Goal: Task Accomplishment & Management: Complete application form

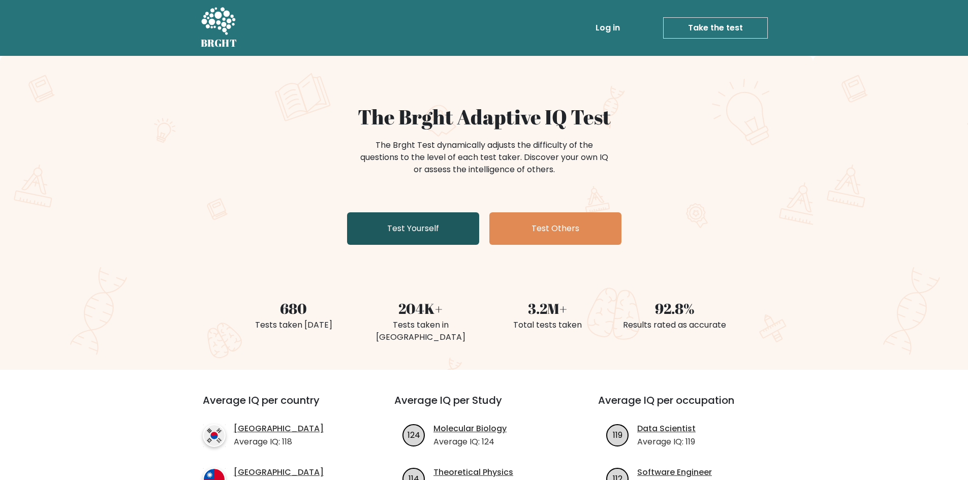
click at [413, 230] on link "Test Yourself" at bounding box center [413, 228] width 132 height 33
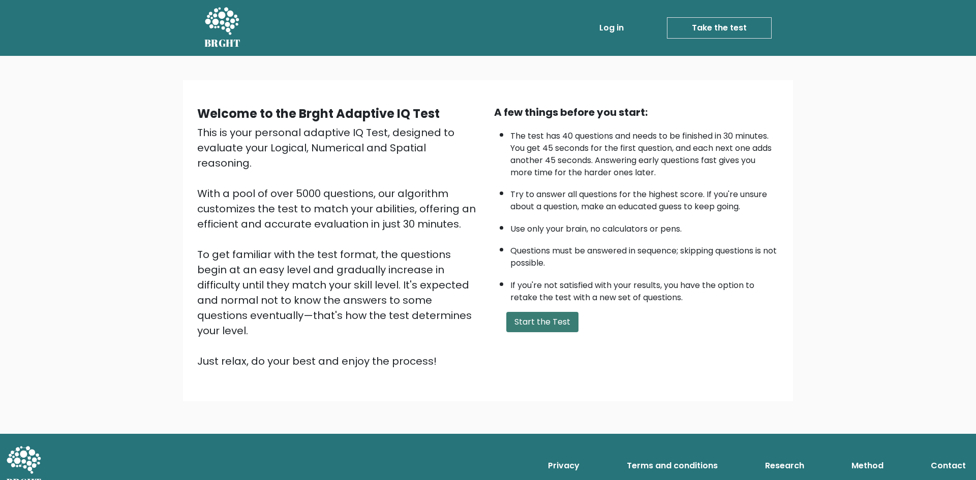
click at [561, 326] on button "Start the Test" at bounding box center [542, 322] width 72 height 20
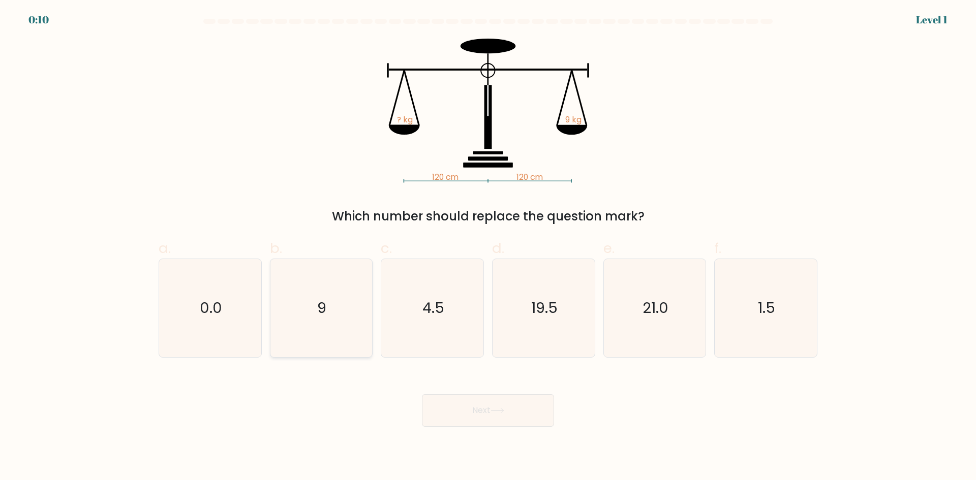
click at [336, 307] on icon "9" at bounding box center [321, 308] width 98 height 98
click at [488, 247] on input "b. 9" at bounding box center [488, 243] width 1 height 7
radio input "true"
click at [492, 414] on button "Next" at bounding box center [488, 410] width 132 height 33
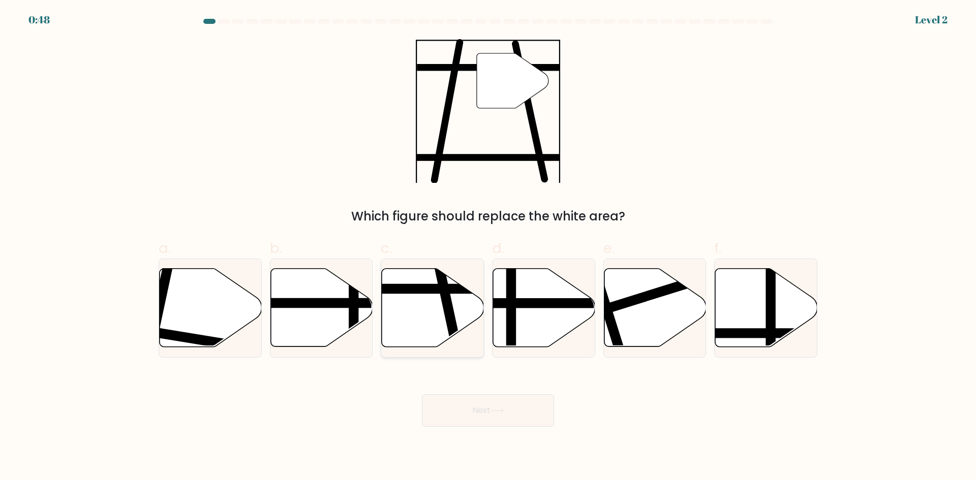
click at [436, 289] on line at bounding box center [400, 289] width 206 height 0
click at [488, 247] on input "c." at bounding box center [488, 243] width 1 height 7
radio input "true"
click at [501, 399] on button "Next" at bounding box center [488, 410] width 132 height 33
click at [505, 415] on button "Next" at bounding box center [488, 410] width 132 height 33
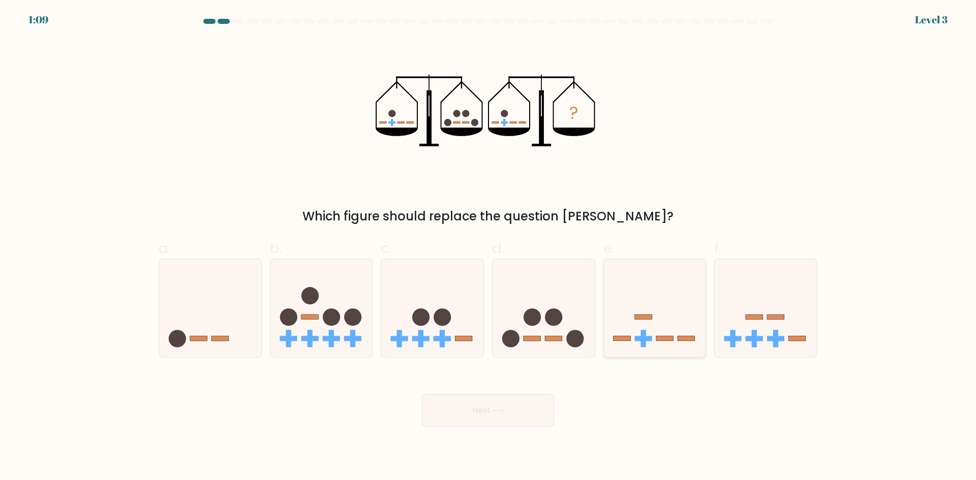
click at [646, 294] on icon at bounding box center [655, 308] width 102 height 84
click at [489, 247] on input "e." at bounding box center [488, 243] width 1 height 7
radio input "true"
click at [529, 418] on button "Next" at bounding box center [488, 410] width 132 height 33
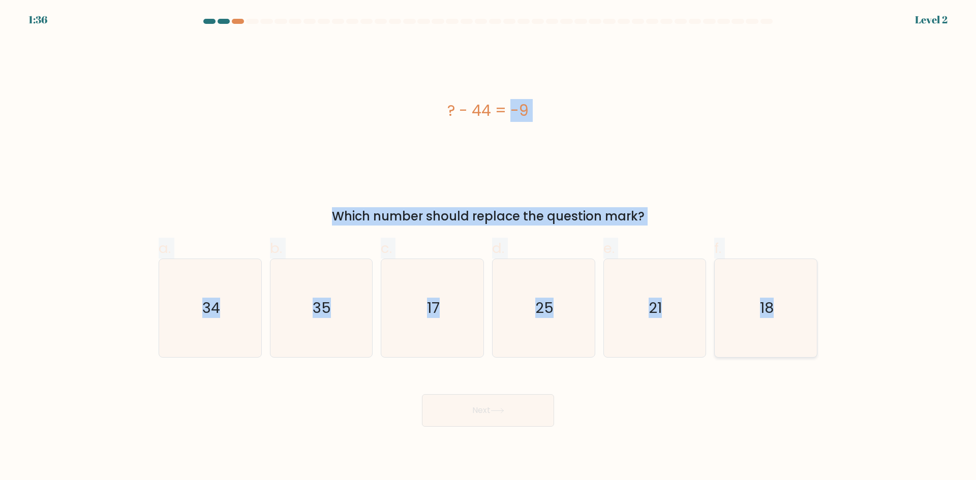
copy form "? - 44 = -9 Which number should replace the question mark? a. 34 b. 35 c. 17 d.…"
drag, startPoint x: 437, startPoint y: 107, endPoint x: 798, endPoint y: 331, distance: 424.9
click at [798, 331] on form "a." at bounding box center [488, 223] width 976 height 408
click at [331, 309] on text "35" at bounding box center [322, 308] width 18 height 20
click at [488, 247] on input "b. 35" at bounding box center [488, 243] width 1 height 7
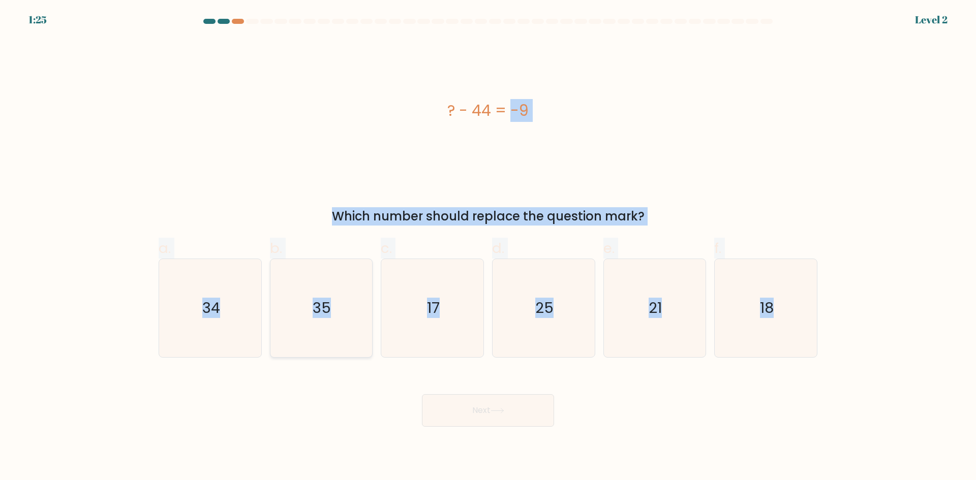
radio input "true"
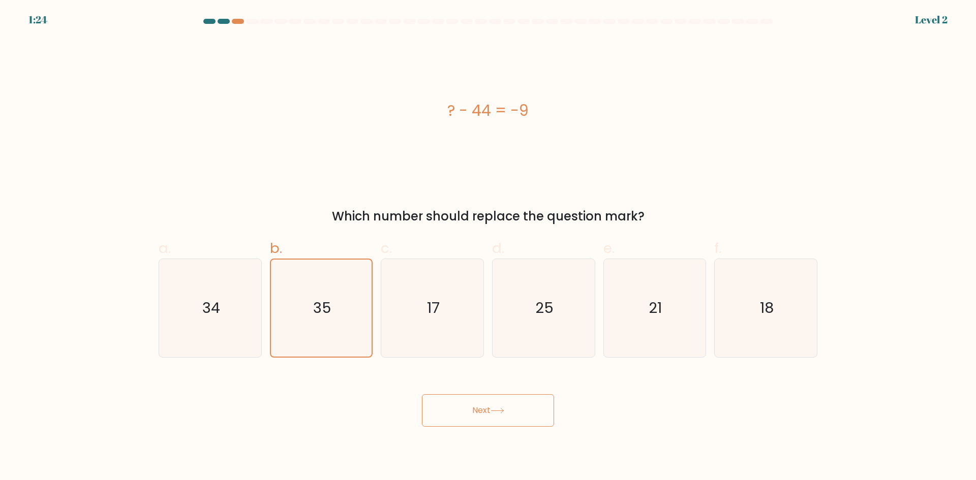
click at [510, 415] on button "Next" at bounding box center [488, 410] width 132 height 33
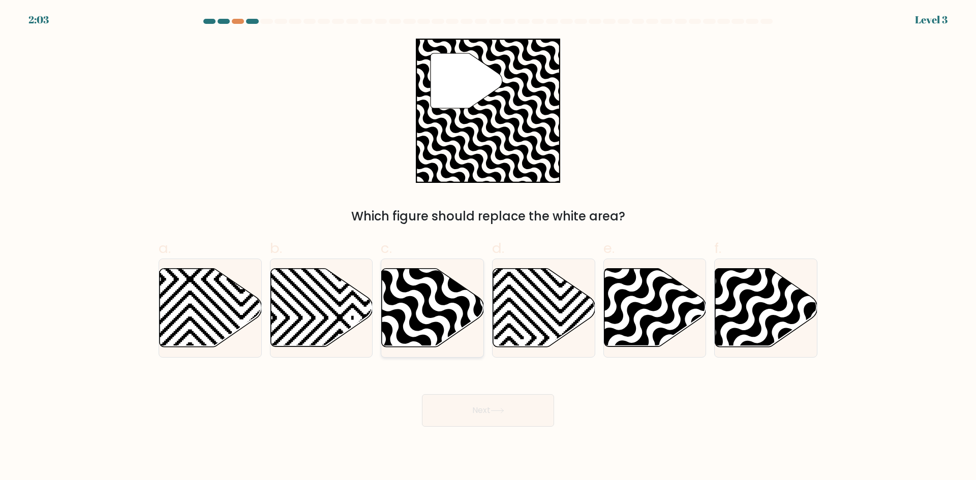
drag, startPoint x: 440, startPoint y: 297, endPoint x: 492, endPoint y: 371, distance: 90.2
click at [440, 297] on icon at bounding box center [464, 351] width 206 height 206
click at [488, 247] on input "c." at bounding box center [488, 243] width 1 height 7
radio input "true"
click at [515, 420] on button "Next" at bounding box center [488, 410] width 132 height 33
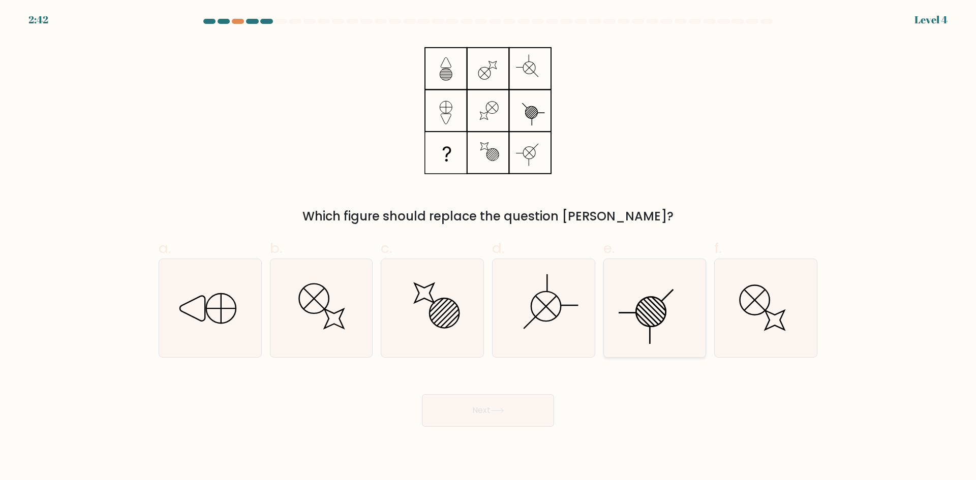
click at [650, 290] on icon at bounding box center [654, 308] width 98 height 98
click at [489, 247] on input "e." at bounding box center [488, 243] width 1 height 7
radio input "true"
click at [501, 410] on icon at bounding box center [498, 411] width 14 height 6
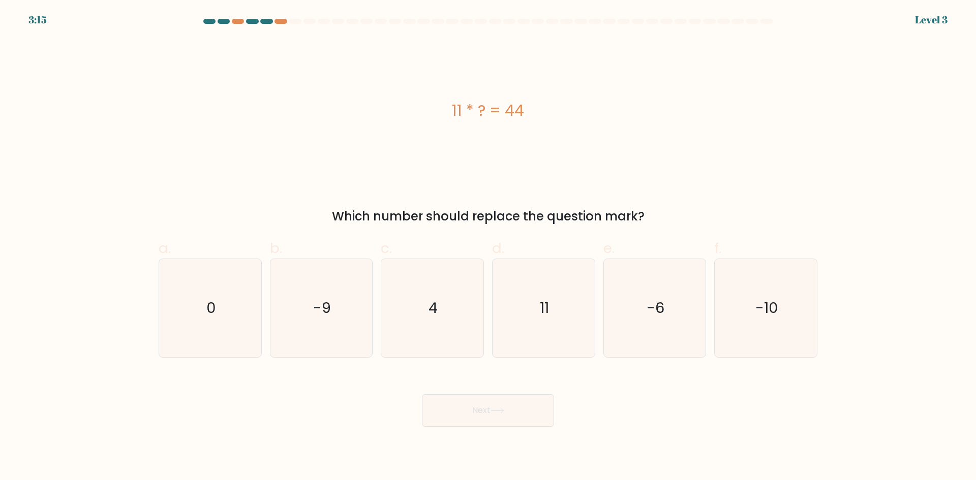
drag, startPoint x: 707, startPoint y: 316, endPoint x: 792, endPoint y: 270, distance: 96.7
click at [707, 316] on div "e. -6" at bounding box center [654, 298] width 111 height 120
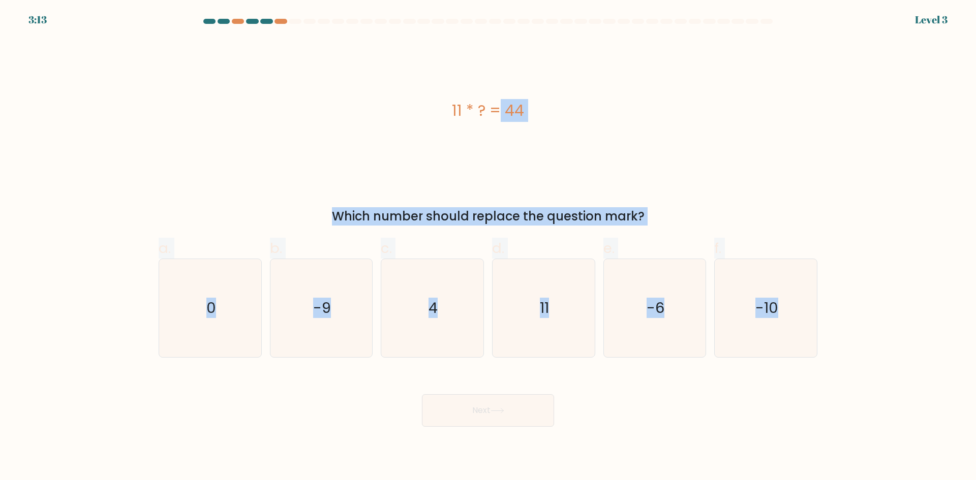
copy form "11 * ? = 44 Which number should replace the question mark? a. 0 b. -9 c. 4 d. 1…"
drag, startPoint x: 454, startPoint y: 106, endPoint x: 931, endPoint y: 328, distance: 525.8
click at [931, 328] on form "a. 0" at bounding box center [488, 223] width 976 height 408
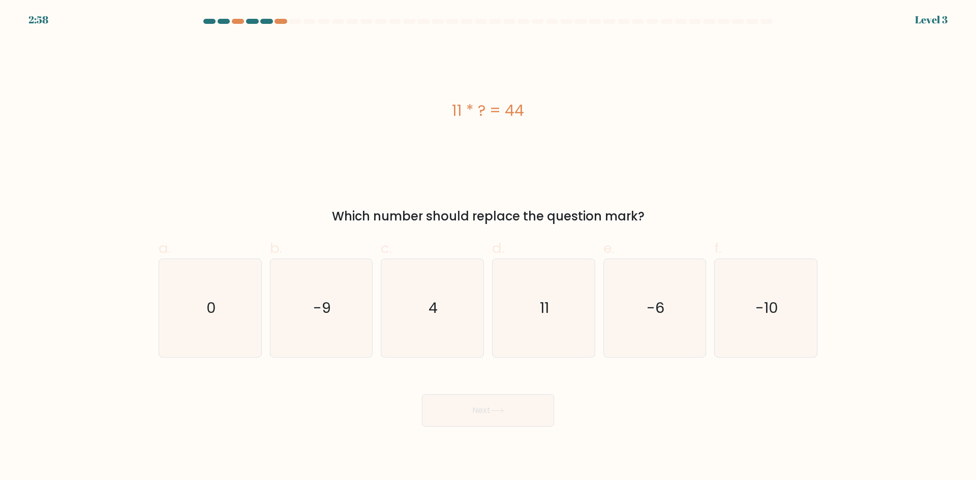
drag, startPoint x: 628, startPoint y: 372, endPoint x: 597, endPoint y: 369, distance: 31.2
click at [628, 372] on div "Next" at bounding box center [488, 398] width 671 height 57
click at [442, 292] on icon "4" at bounding box center [432, 308] width 98 height 98
click at [488, 247] on input "c. 4" at bounding box center [488, 243] width 1 height 7
radio input "true"
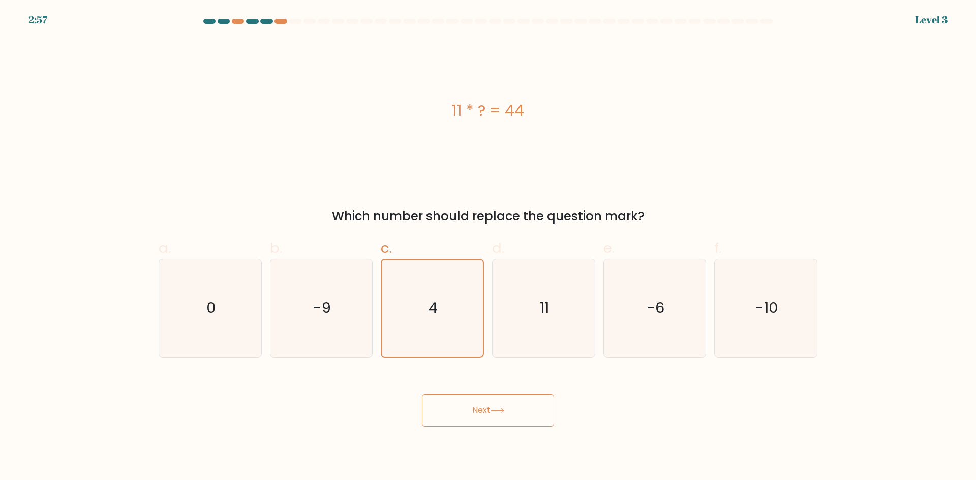
click at [520, 407] on button "Next" at bounding box center [488, 410] width 132 height 33
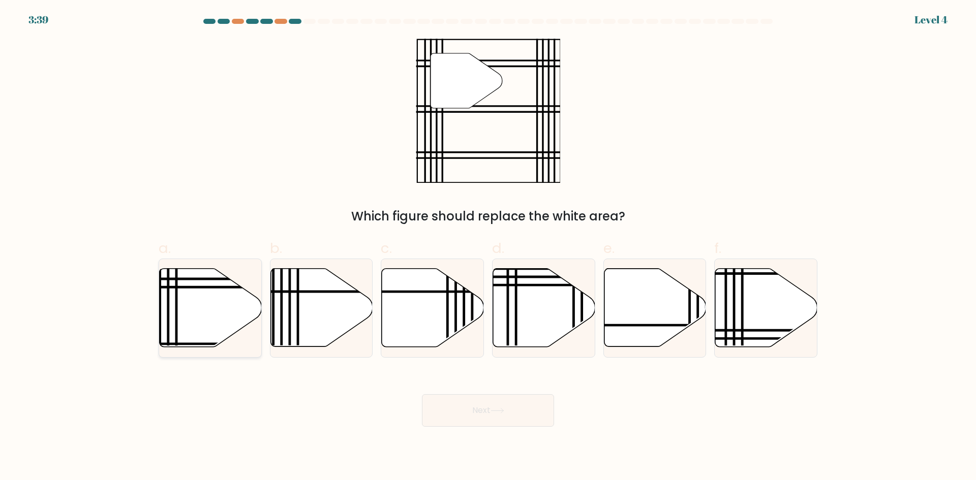
click at [226, 326] on icon at bounding box center [211, 308] width 102 height 78
click at [488, 247] on input "a." at bounding box center [488, 243] width 1 height 7
radio input "true"
click at [505, 394] on div "Next" at bounding box center [488, 398] width 671 height 57
click at [497, 417] on button "Next" at bounding box center [488, 410] width 132 height 33
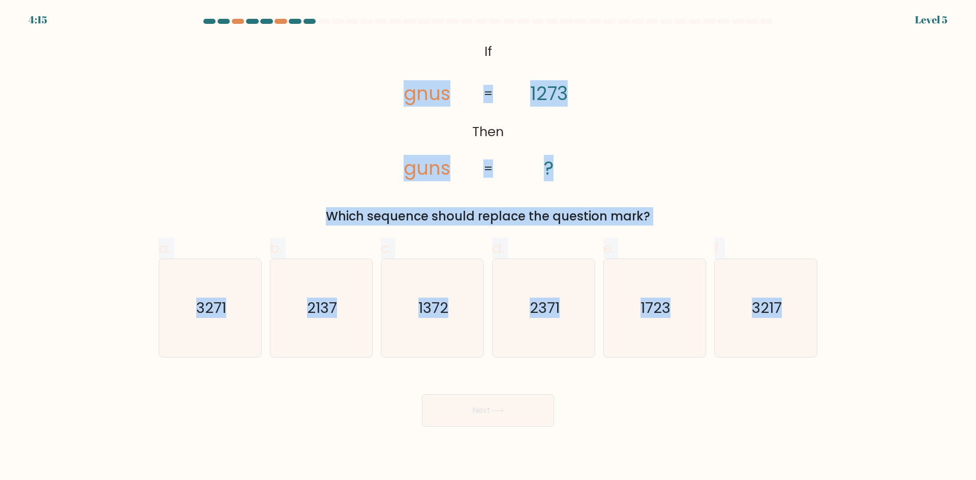
copy form "gnus guns 1273 ? = = Which sequence should replace the question mark? a. 3271 b…"
drag, startPoint x: 416, startPoint y: 87, endPoint x: 975, endPoint y: 361, distance: 621.8
click at [826, 316] on form "If ?" at bounding box center [488, 223] width 976 height 408
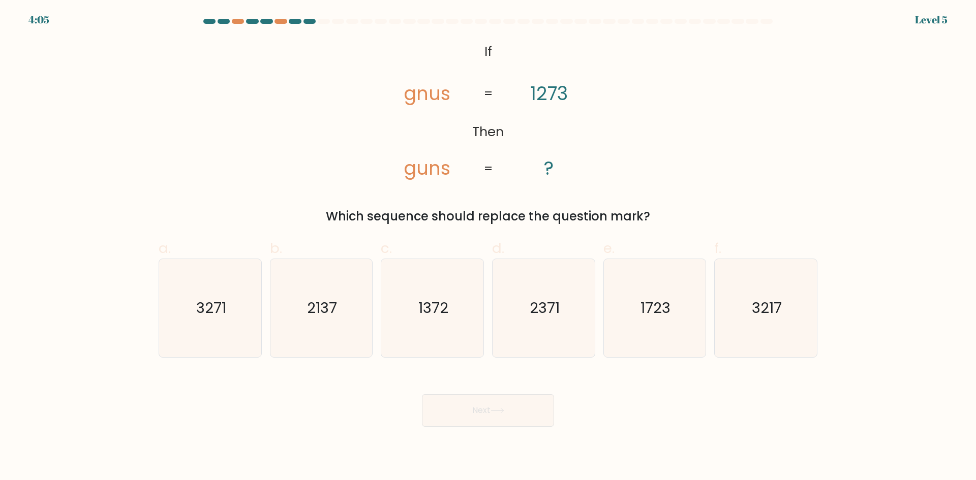
click at [671, 416] on div "Next" at bounding box center [488, 398] width 671 height 57
click at [668, 340] on icon "1723" at bounding box center [654, 308] width 98 height 98
click at [489, 247] on input "e. 1723" at bounding box center [488, 243] width 1 height 7
radio input "true"
click at [527, 408] on button "Next" at bounding box center [488, 410] width 132 height 33
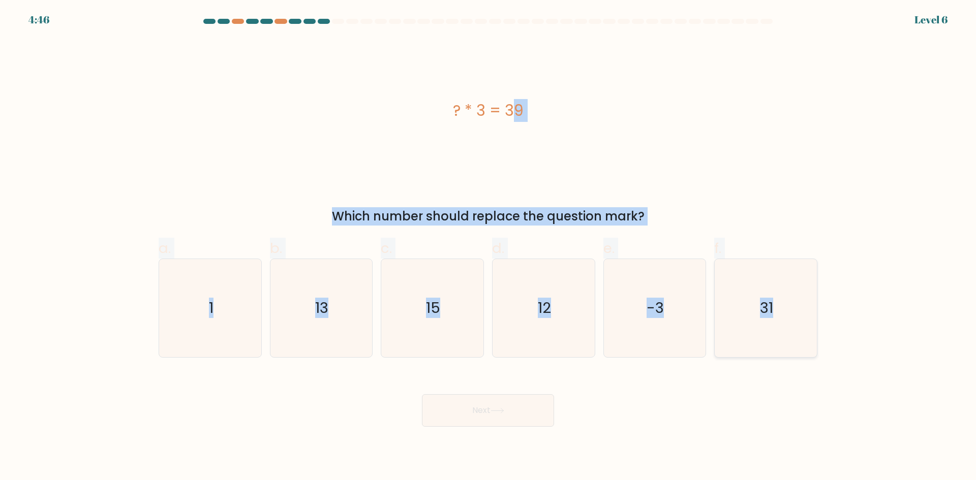
drag, startPoint x: 452, startPoint y: 107, endPoint x: 792, endPoint y: 313, distance: 397.1
click at [792, 313] on form "a. 1" at bounding box center [488, 223] width 976 height 408
copy form "? * 3 = 39 Which number should replace the question mark? a. 1 b. 13 c. 15 d. 1…"
drag, startPoint x: 339, startPoint y: 318, endPoint x: 358, endPoint y: 341, distance: 29.9
click at [339, 318] on icon "13" at bounding box center [321, 308] width 98 height 98
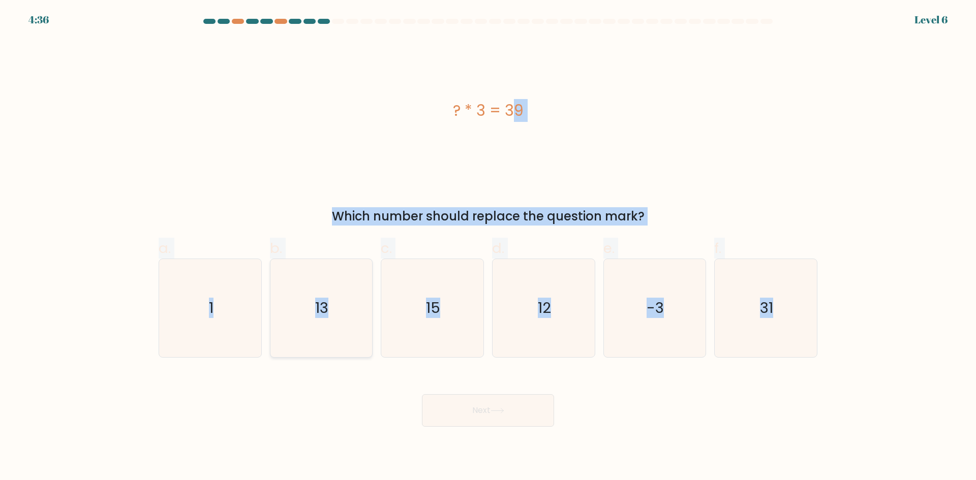
click at [488, 247] on input "b. 13" at bounding box center [488, 243] width 1 height 7
radio input "true"
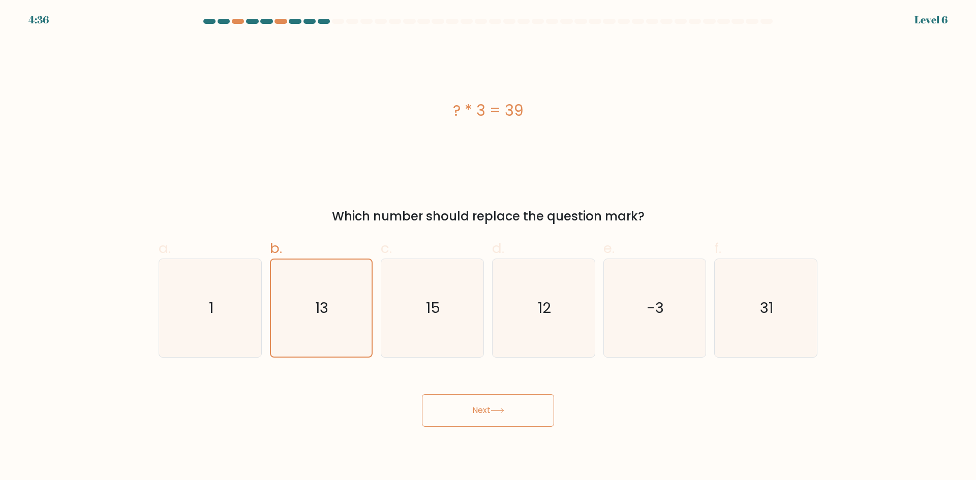
click at [510, 419] on button "Next" at bounding box center [488, 410] width 132 height 33
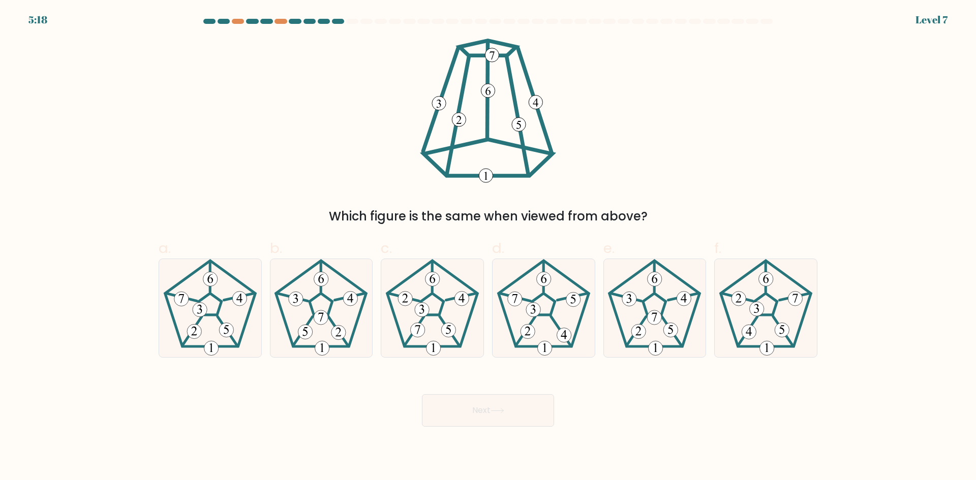
click at [849, 432] on body "5:18 Level 7" at bounding box center [488, 240] width 976 height 480
click at [655, 318] on icon at bounding box center [655, 317] width 6 height 9
click at [489, 247] on input "e." at bounding box center [488, 243] width 1 height 7
radio input "true"
click at [491, 404] on button "Next" at bounding box center [488, 410] width 132 height 33
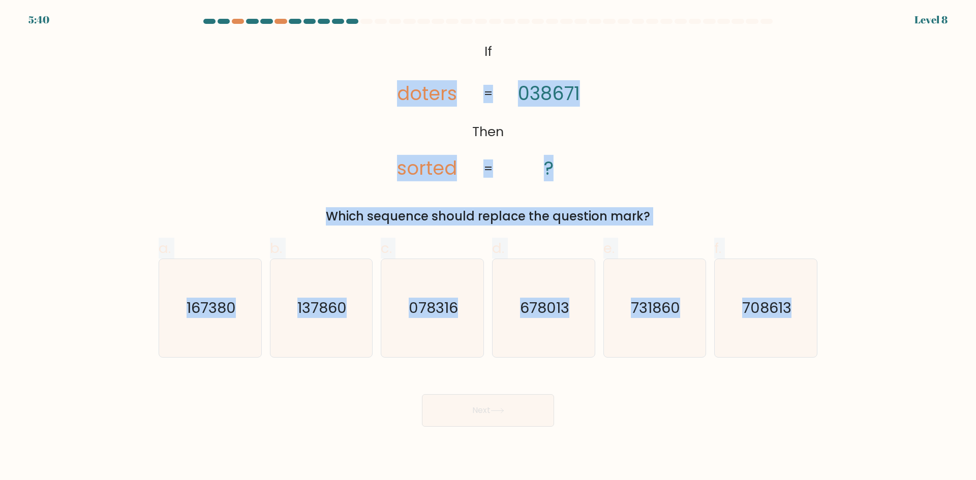
copy form "doters sorted 038671 ? = = Which sequence should replace the question mark? a. …"
drag, startPoint x: 399, startPoint y: 92, endPoint x: 828, endPoint y: 308, distance: 480.8
click at [828, 308] on form "If ?" at bounding box center [488, 223] width 976 height 408
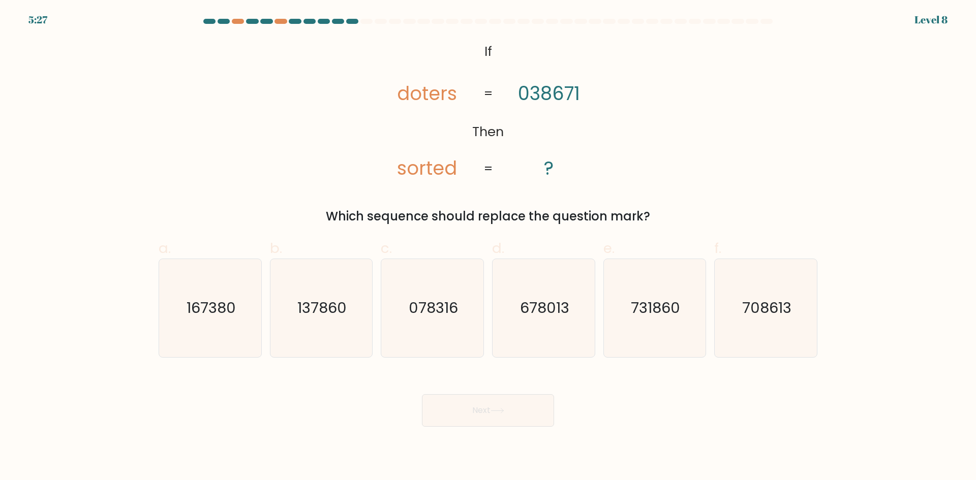
click at [341, 414] on div "Next" at bounding box center [488, 398] width 671 height 57
click at [316, 296] on icon "137860" at bounding box center [321, 308] width 98 height 98
click at [488, 247] on input "b. 137860" at bounding box center [488, 243] width 1 height 7
radio input "true"
click at [494, 405] on button "Next" at bounding box center [488, 410] width 132 height 33
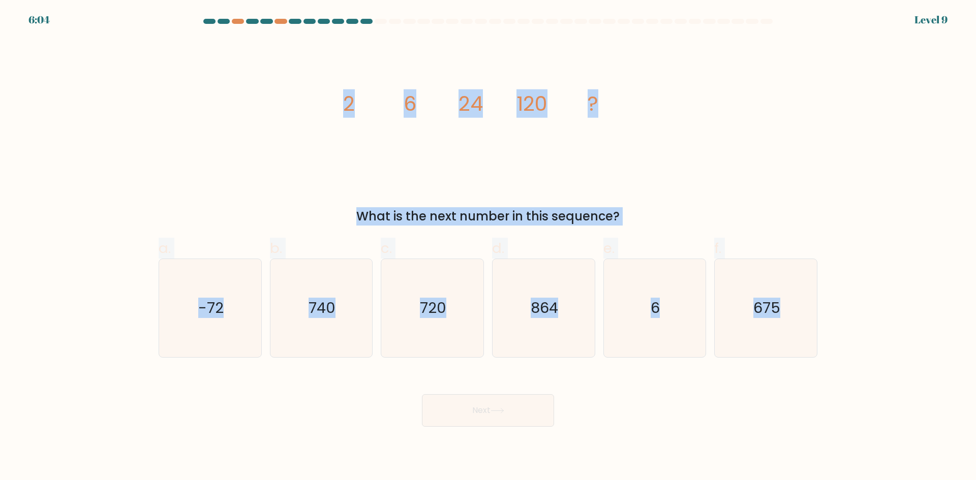
copy form "2 6 24 120 ? What is the next number in this sequence? a. -72 b. 740 c. 720 d. …"
drag, startPoint x: 346, startPoint y: 98, endPoint x: 807, endPoint y: 392, distance: 547.7
click at [786, 387] on form at bounding box center [488, 223] width 976 height 408
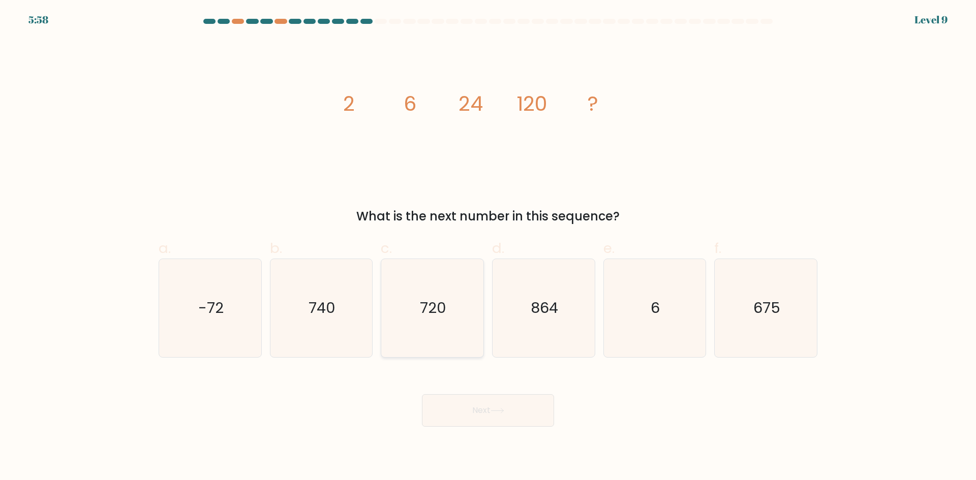
drag, startPoint x: 387, startPoint y: 390, endPoint x: 401, endPoint y: 346, distance: 46.3
click at [388, 381] on div "Next" at bounding box center [488, 398] width 671 height 57
click at [415, 322] on icon "720" at bounding box center [432, 308] width 98 height 98
click at [488, 247] on input "c. 720" at bounding box center [488, 243] width 1 height 7
radio input "true"
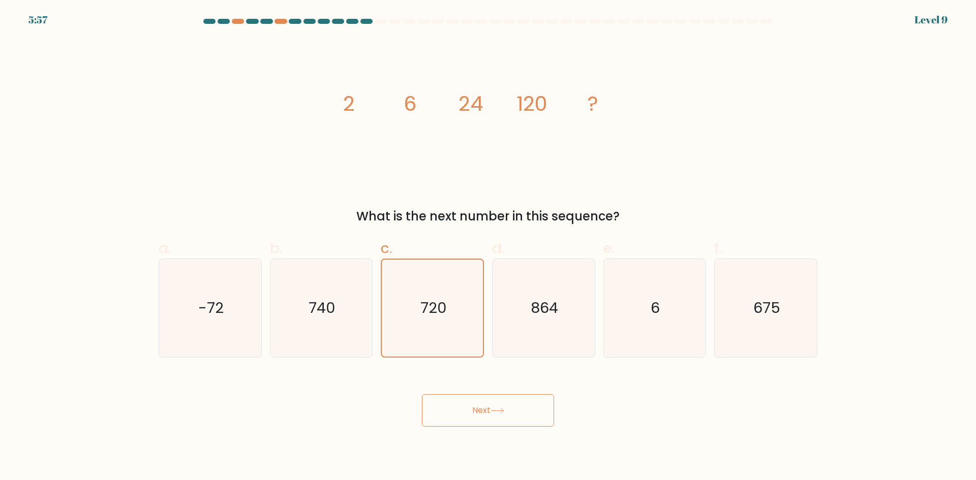
click at [480, 413] on button "Next" at bounding box center [488, 410] width 132 height 33
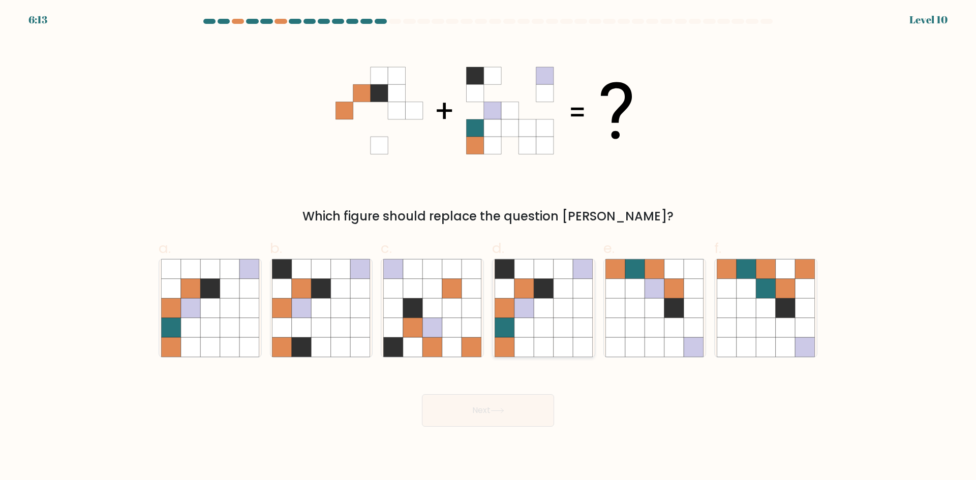
click at [532, 315] on icon at bounding box center [523, 307] width 19 height 19
click at [489, 247] on input "d." at bounding box center [488, 243] width 1 height 7
radio input "true"
click at [487, 419] on button "Next" at bounding box center [488, 410] width 132 height 33
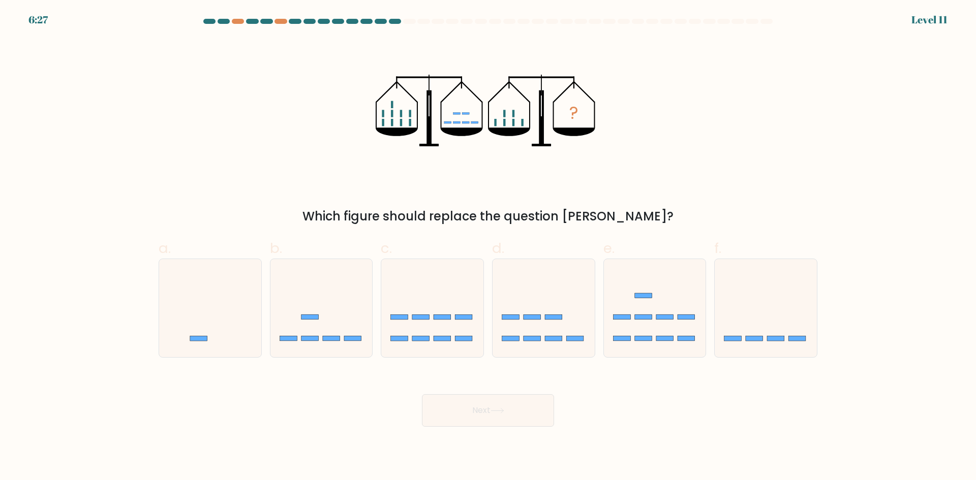
click at [707, 294] on div "e." at bounding box center [654, 298] width 111 height 120
click at [728, 289] on icon at bounding box center [766, 308] width 102 height 84
click at [489, 247] on input "f." at bounding box center [488, 243] width 1 height 7
radio input "true"
click at [491, 415] on button "Next" at bounding box center [488, 410] width 132 height 33
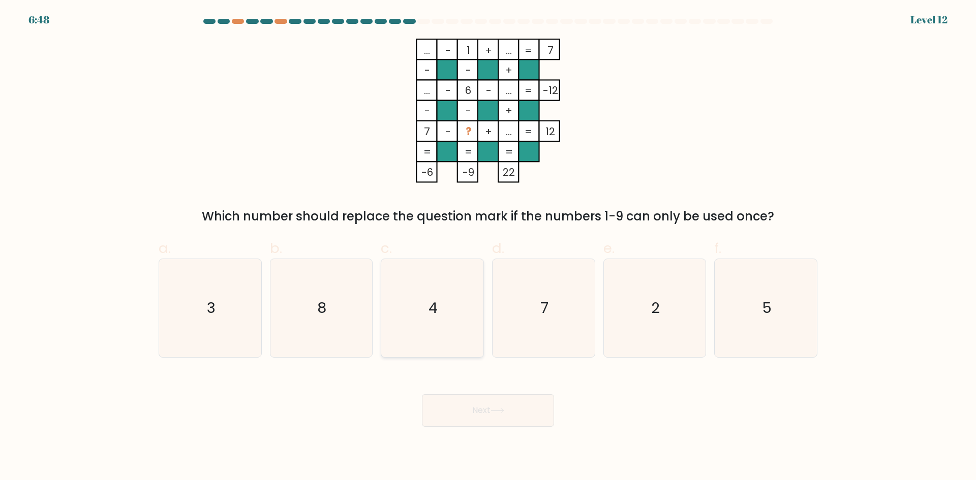
click at [437, 321] on icon "4" at bounding box center [432, 308] width 98 height 98
click at [488, 247] on input "c. 4" at bounding box center [488, 243] width 1 height 7
radio input "true"
click at [480, 410] on button "Next" at bounding box center [488, 410] width 132 height 33
click at [515, 414] on button "Next" at bounding box center [488, 410] width 132 height 33
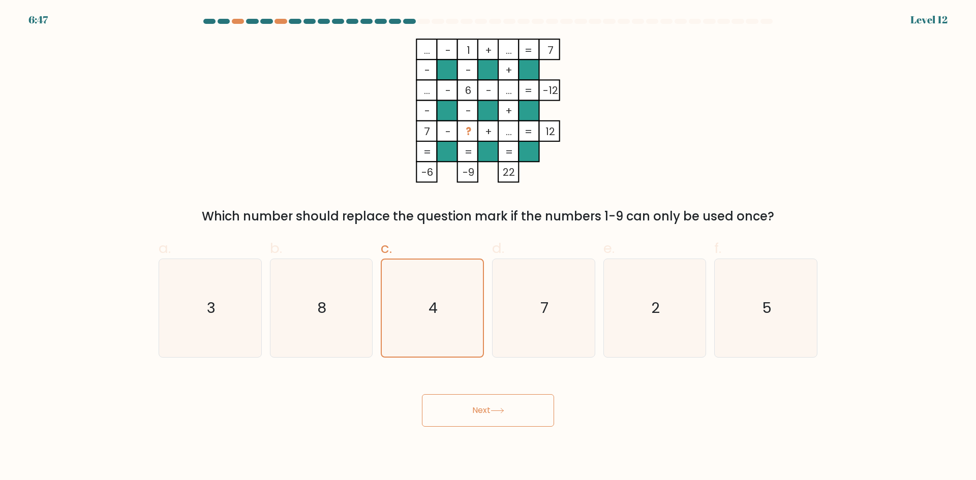
click at [515, 415] on button "Next" at bounding box center [488, 410] width 132 height 33
click at [480, 411] on button "Next" at bounding box center [488, 410] width 132 height 33
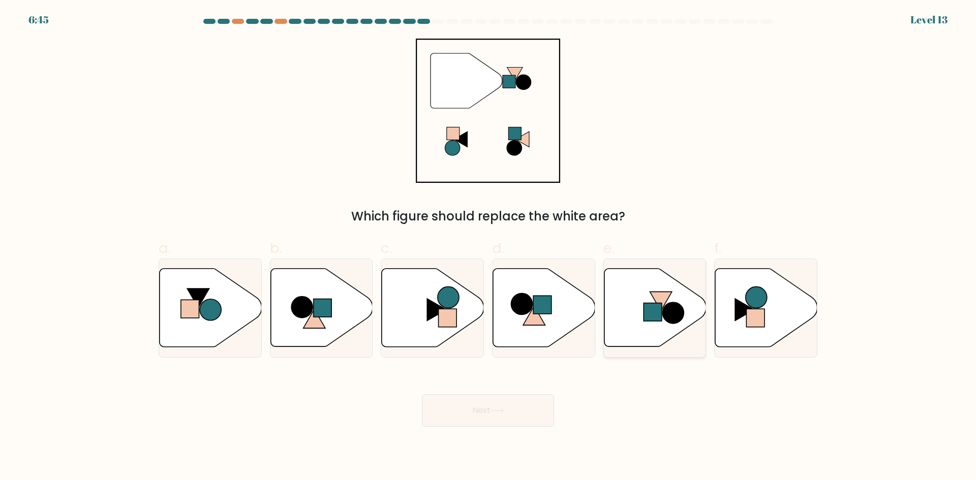
click at [650, 330] on icon at bounding box center [655, 308] width 102 height 78
click at [489, 247] on input "e." at bounding box center [488, 243] width 1 height 7
radio input "true"
click at [496, 412] on icon at bounding box center [498, 411] width 14 height 6
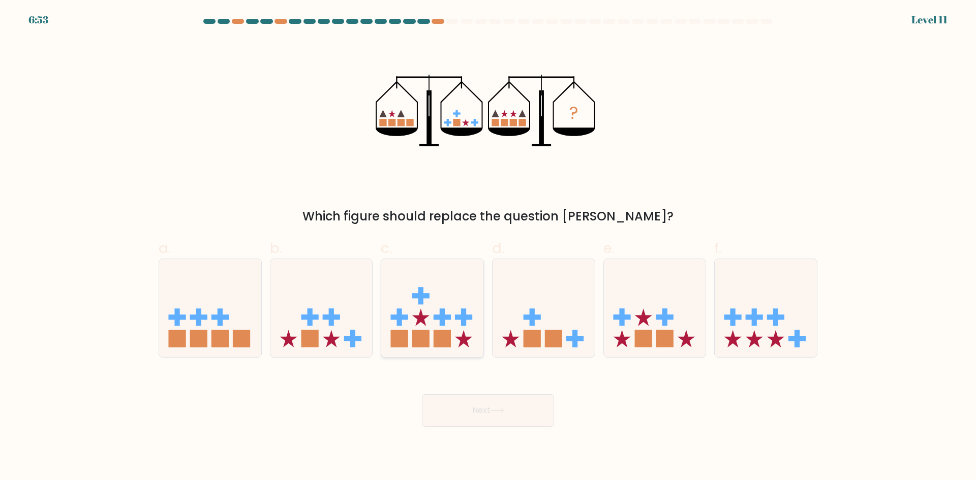
click at [420, 318] on icon at bounding box center [420, 317] width 17 height 17
click at [488, 247] on input "c." at bounding box center [488, 243] width 1 height 7
radio input "true"
drag, startPoint x: 464, startPoint y: 404, endPoint x: 484, endPoint y: 413, distance: 22.5
click at [463, 406] on button "Next" at bounding box center [488, 410] width 132 height 33
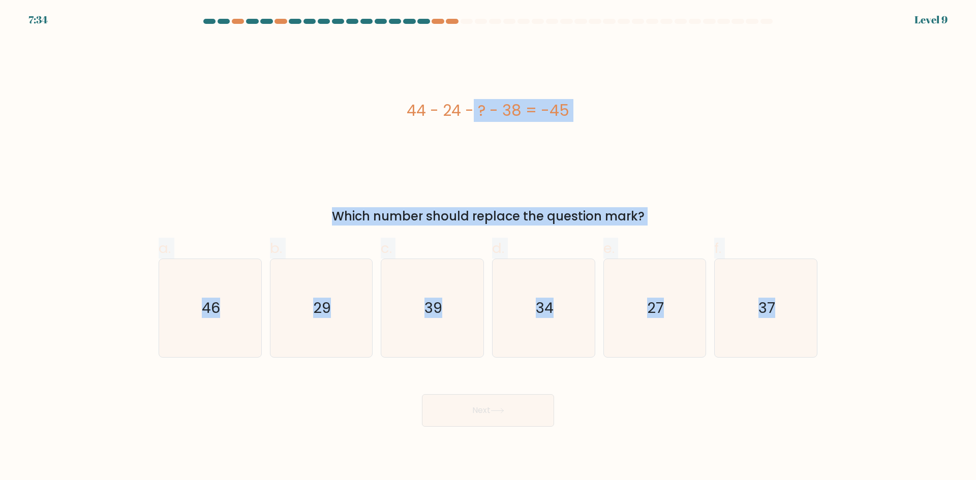
copy form "44 - 24 - ? - 38 = -45 Which number should replace the question mark? a. 46 b. …"
drag, startPoint x: 410, startPoint y: 104, endPoint x: 915, endPoint y: 368, distance: 569.4
click at [915, 368] on form "a." at bounding box center [488, 223] width 976 height 408
click at [667, 301] on icon "27" at bounding box center [654, 308] width 98 height 98
click at [489, 247] on input "e. 27" at bounding box center [488, 243] width 1 height 7
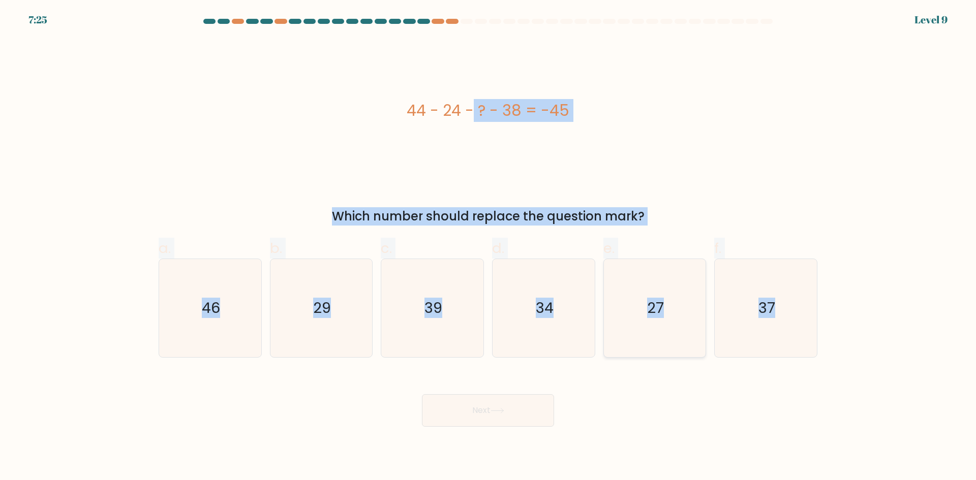
radio input "true"
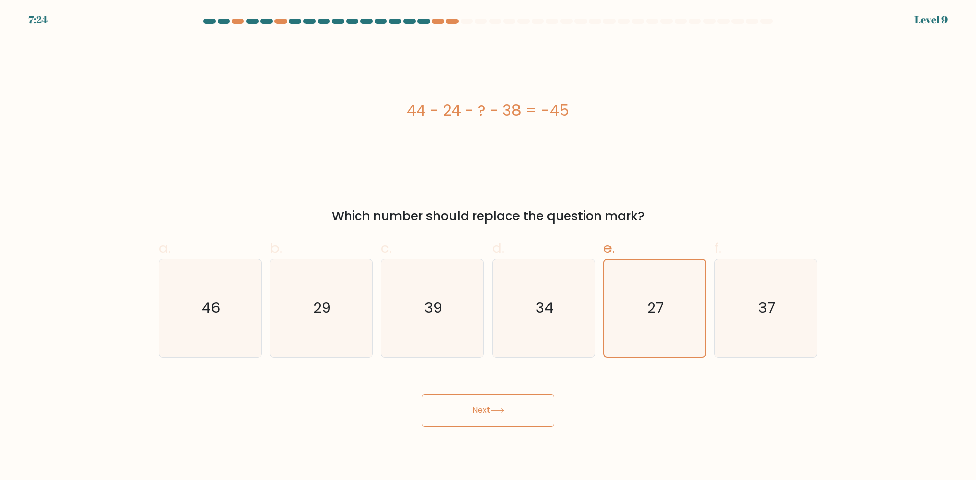
click at [548, 400] on button "Next" at bounding box center [488, 410] width 132 height 33
click at [533, 409] on button "Next" at bounding box center [488, 410] width 132 height 33
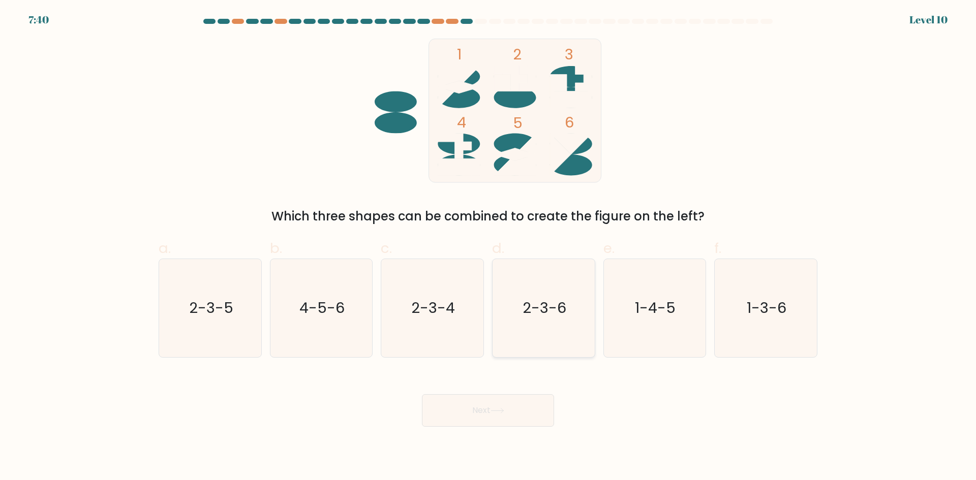
click at [540, 320] on icon "2-3-6" at bounding box center [544, 308] width 98 height 98
click at [489, 247] on input "d. 2-3-6" at bounding box center [488, 243] width 1 height 7
radio input "true"
click at [511, 415] on button "Next" at bounding box center [488, 410] width 132 height 33
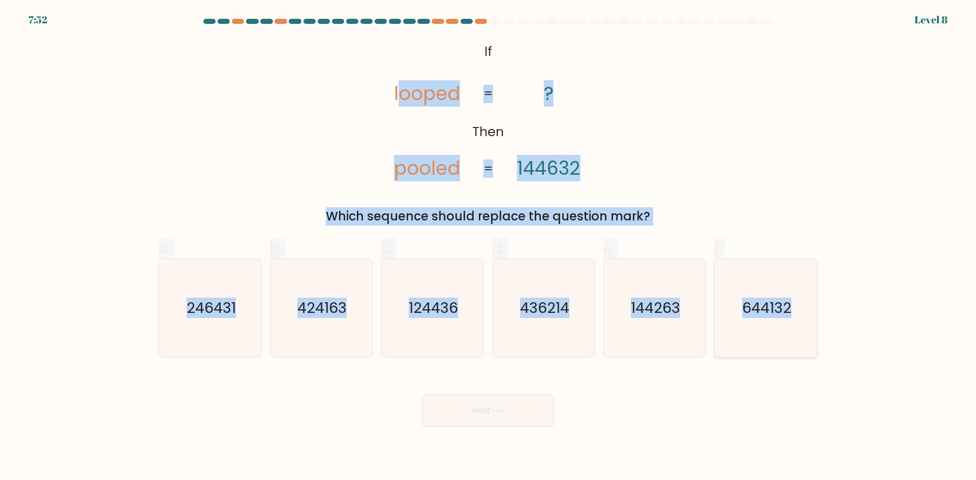
drag, startPoint x: 403, startPoint y: 35, endPoint x: 816, endPoint y: 303, distance: 493.2
click at [820, 312] on form "If ?" at bounding box center [488, 223] width 976 height 408
copy form "ooped pooled ? 144632 = = Which sequence should replace the question mark? a. 2…"
click at [663, 327] on icon "144263" at bounding box center [654, 308] width 98 height 98
click at [489, 247] on input "e. 144263" at bounding box center [488, 243] width 1 height 7
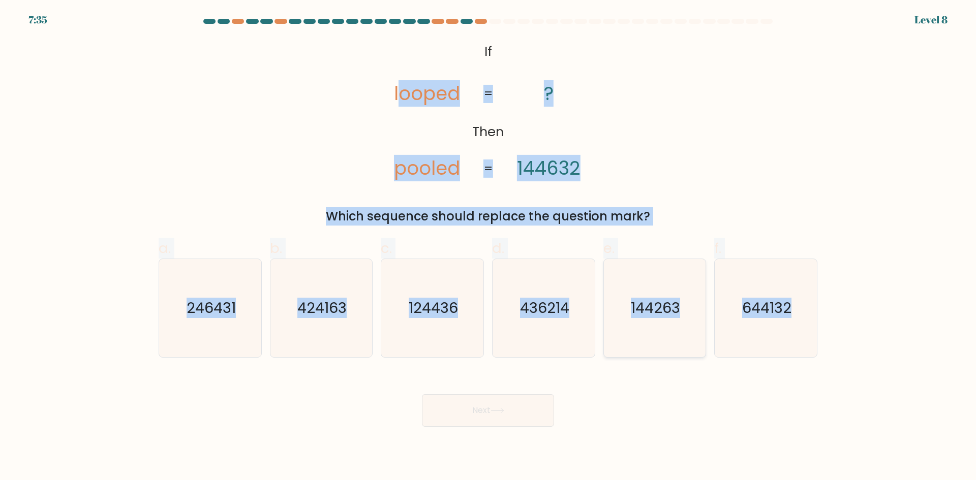
radio input "true"
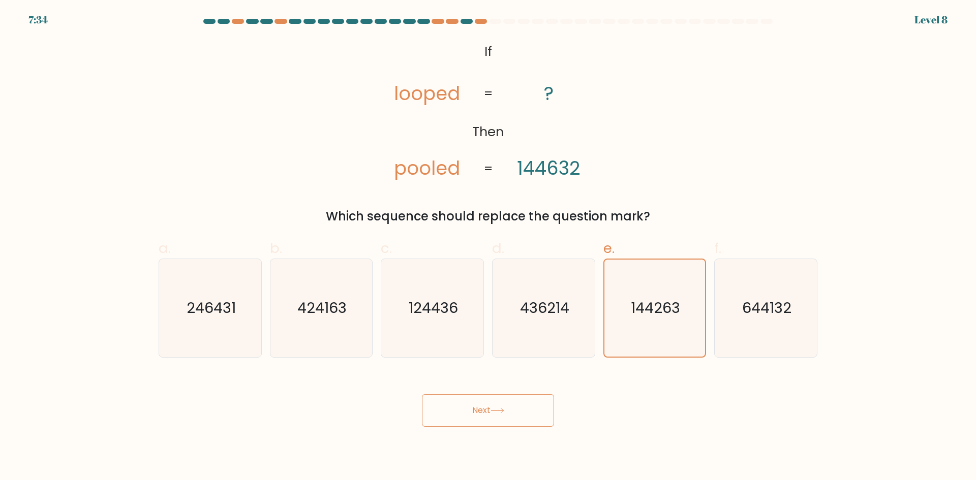
click at [497, 420] on button "Next" at bounding box center [488, 410] width 132 height 33
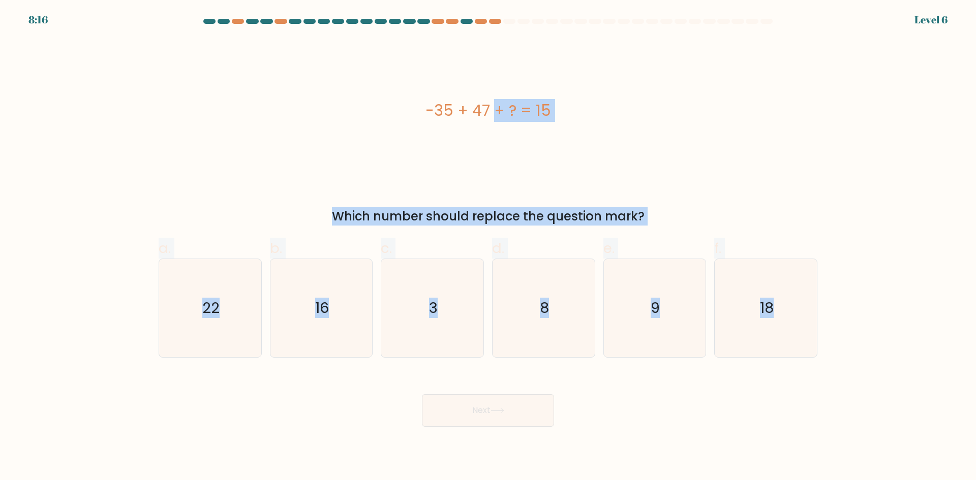
drag, startPoint x: 407, startPoint y: 88, endPoint x: 829, endPoint y: 314, distance: 478.8
click at [829, 316] on form "a. 3" at bounding box center [488, 223] width 976 height 408
copy form "-35 + 47 + ? = 15 Which number should replace the question mark? a. 22 b. 16 c.…"
click at [439, 300] on icon "3" at bounding box center [432, 308] width 98 height 98
click at [488, 247] on input "c. 3" at bounding box center [488, 243] width 1 height 7
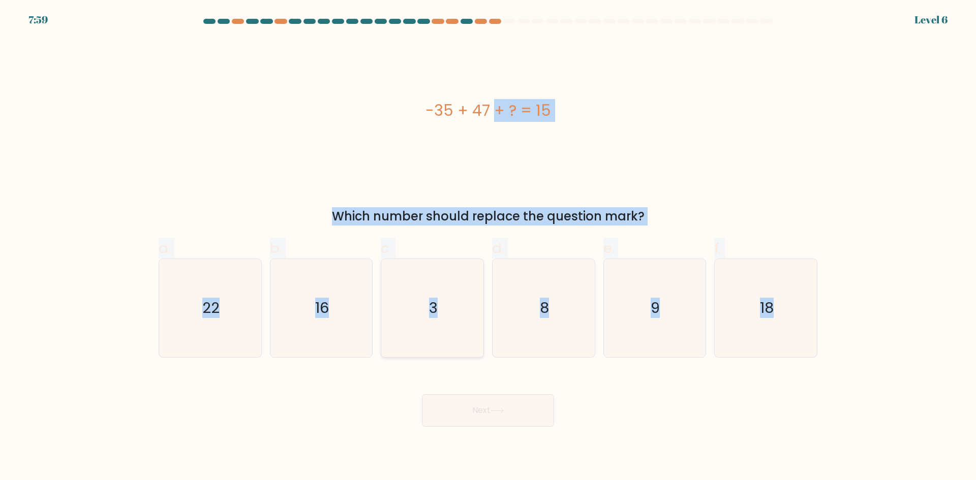
radio input "true"
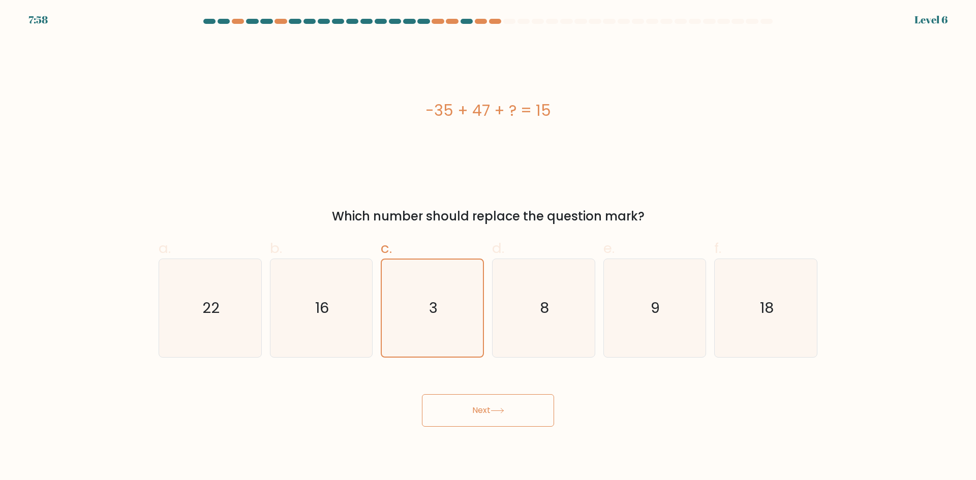
click at [501, 423] on button "Next" at bounding box center [488, 410] width 132 height 33
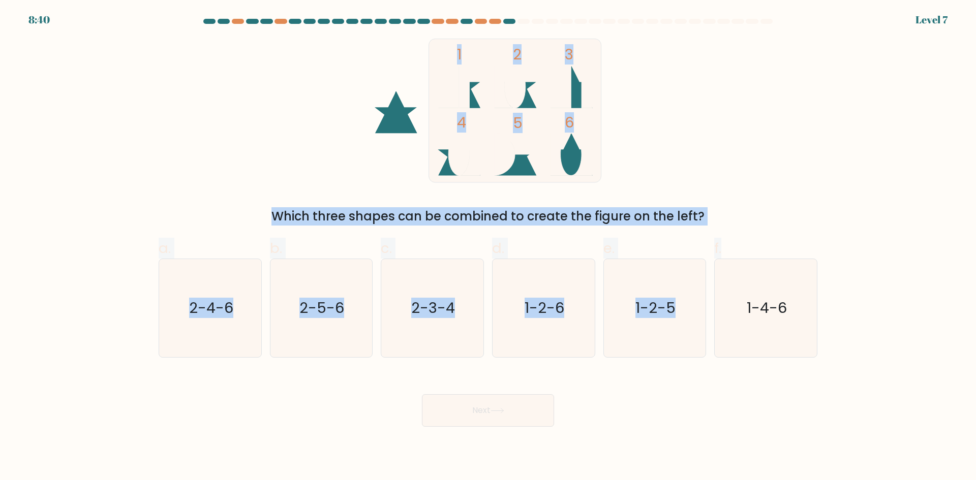
drag, startPoint x: 346, startPoint y: 63, endPoint x: 830, endPoint y: 170, distance: 495.3
click at [769, 242] on form at bounding box center [488, 223] width 976 height 408
click at [306, 98] on div "1 2 3 4 5 6 Which three shapes can be combined to create the figure on the left?" at bounding box center [488, 132] width 671 height 187
click at [258, 62] on div "1 2 3 4 5 6 Which three shapes can be combined to create the figure on the left?" at bounding box center [488, 132] width 671 height 187
click at [925, 160] on form at bounding box center [488, 223] width 976 height 408
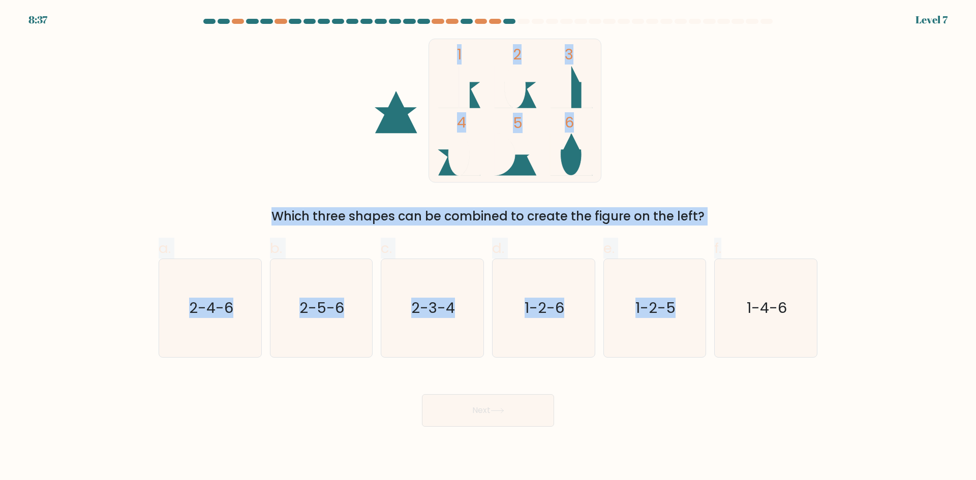
click at [820, 161] on div "1 2 3 4 5 6 Which three shapes can be combined to create the figure on the left?" at bounding box center [488, 132] width 671 height 187
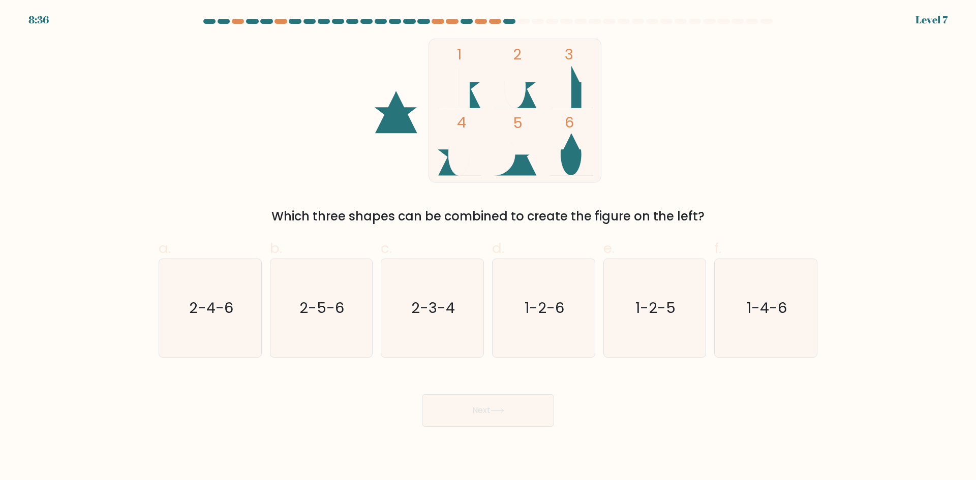
click at [820, 161] on div "1 2 3 4 5 6 Which three shapes can be combined to create the figure on the left?" at bounding box center [488, 132] width 671 height 187
click at [214, 318] on text "2-4-6" at bounding box center [211, 308] width 44 height 20
click at [488, 247] on input "a. 2-4-6" at bounding box center [488, 243] width 1 height 7
radio input "true"
click at [470, 409] on button "Next" at bounding box center [488, 410] width 132 height 33
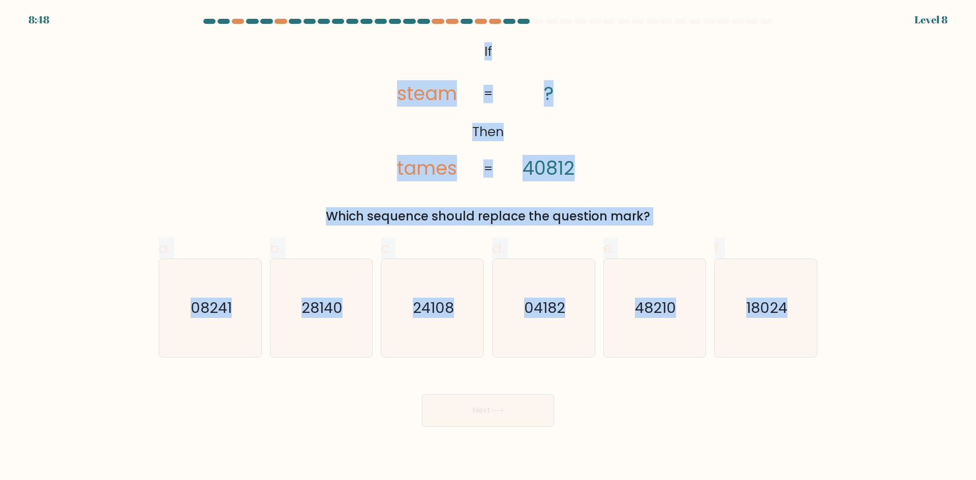
drag, startPoint x: 388, startPoint y: 25, endPoint x: 822, endPoint y: 362, distance: 549.1
click at [823, 367] on form "If ?" at bounding box center [488, 223] width 976 height 408
copy form "@import url('https://fonts.googleapis.com/css?family=Abril+Fatface:400,100,100i…"
click at [664, 323] on icon "48210" at bounding box center [654, 308] width 98 height 98
click at [489, 247] on input "e. 48210" at bounding box center [488, 243] width 1 height 7
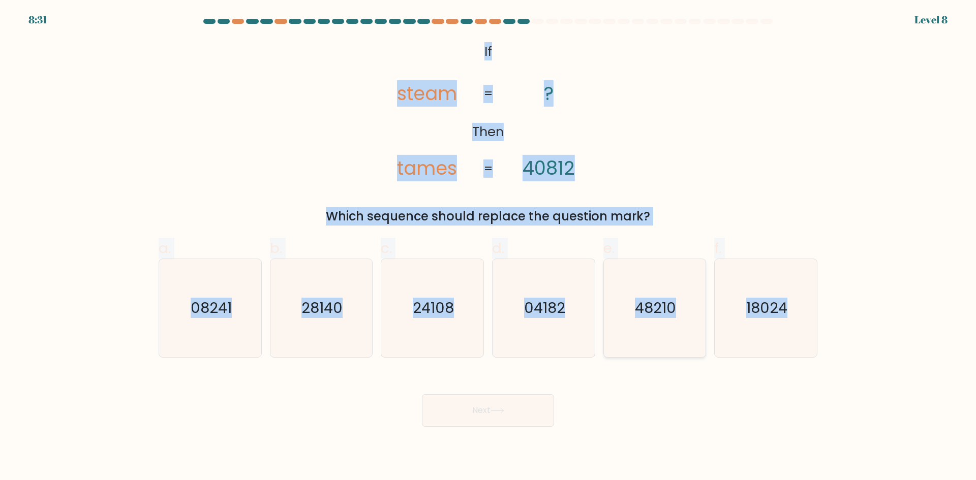
radio input "true"
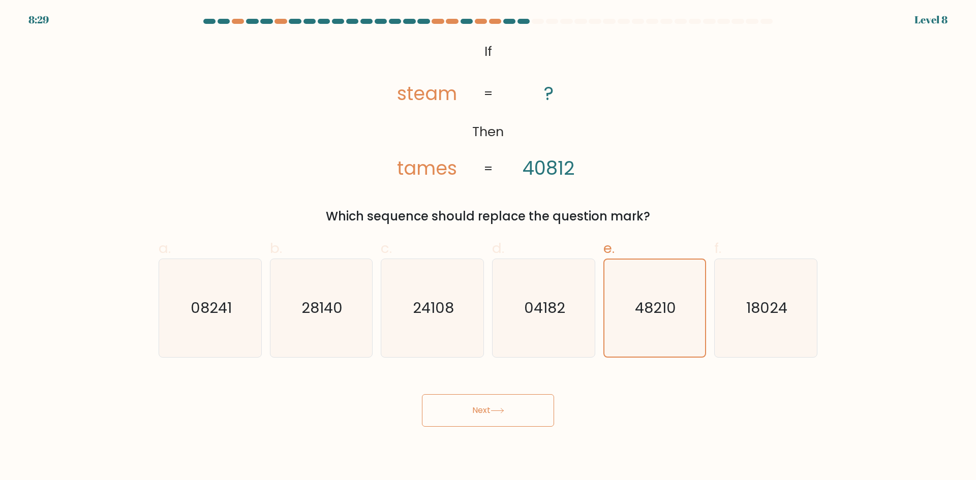
click at [509, 423] on button "Next" at bounding box center [488, 410] width 132 height 33
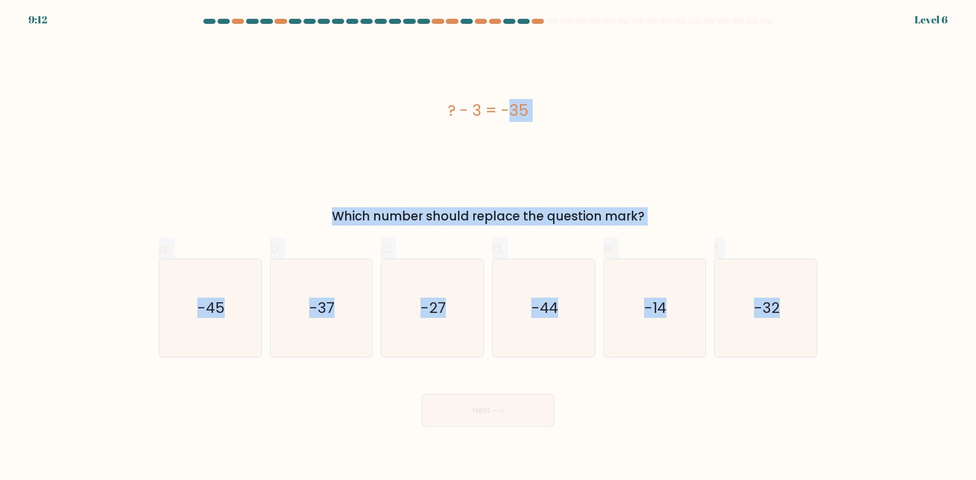
drag, startPoint x: 611, startPoint y: 120, endPoint x: 826, endPoint y: 315, distance: 289.7
click at [826, 315] on form "a." at bounding box center [488, 223] width 976 height 408
click at [769, 321] on icon "-32" at bounding box center [766, 308] width 98 height 98
click at [489, 247] on input "f. -32" at bounding box center [488, 243] width 1 height 7
radio input "true"
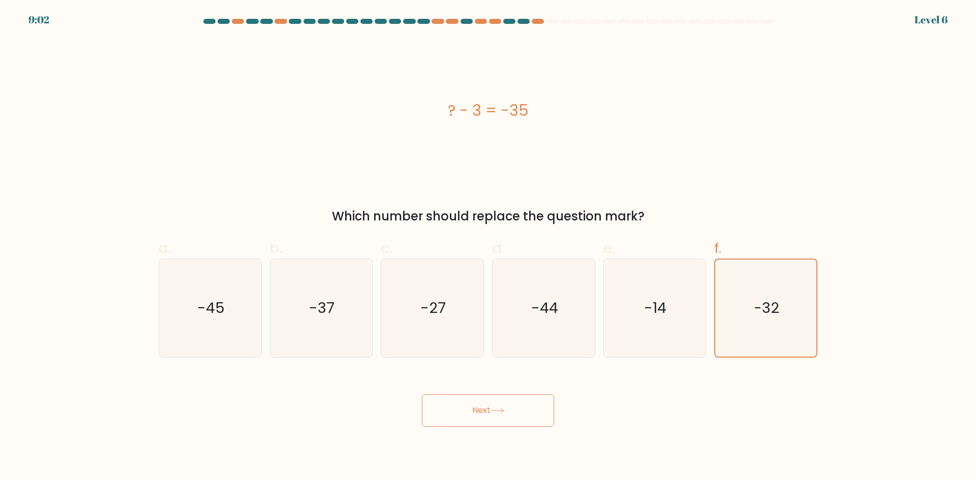
click at [491, 422] on button "Next" at bounding box center [488, 410] width 132 height 33
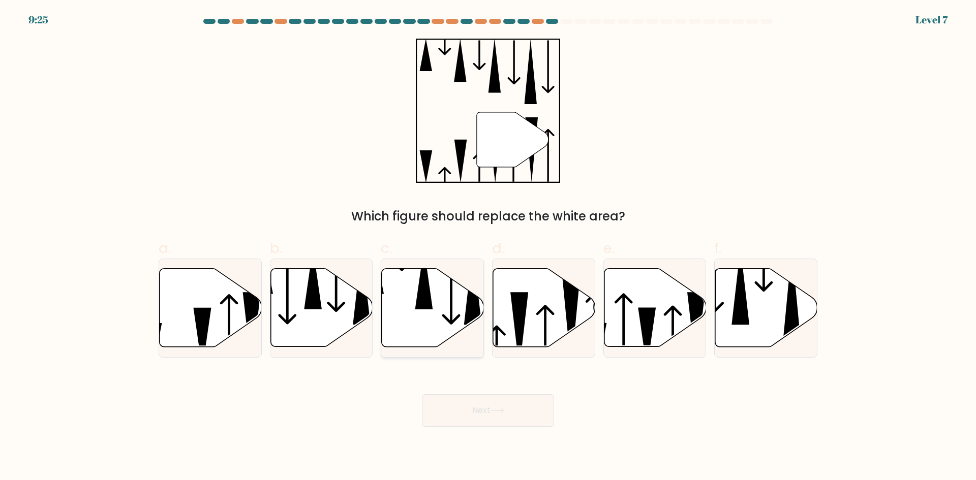
click at [418, 314] on icon at bounding box center [433, 308] width 102 height 78
click at [488, 247] on input "c." at bounding box center [488, 243] width 1 height 7
radio input "true"
click at [531, 413] on button "Next" at bounding box center [488, 410] width 132 height 33
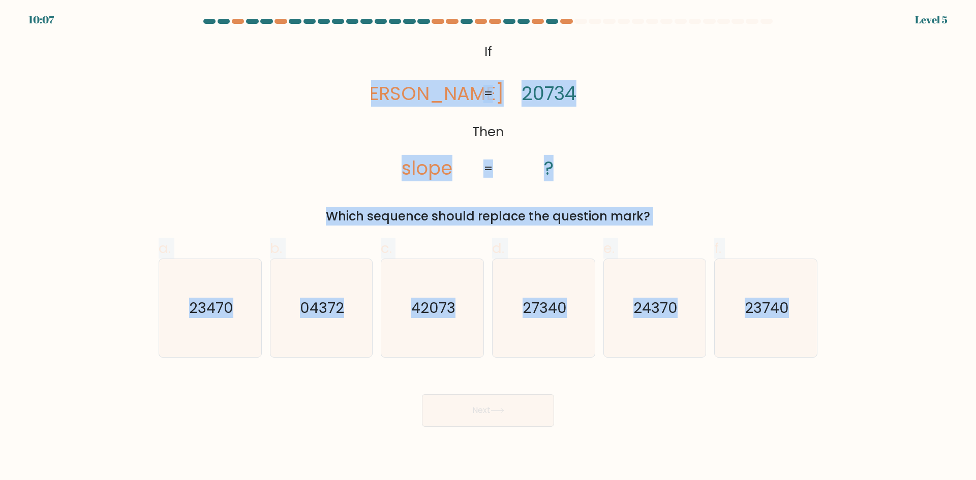
drag, startPoint x: 298, startPoint y: 49, endPoint x: 828, endPoint y: 332, distance: 600.2
click at [828, 332] on form "If ?" at bounding box center [488, 223] width 976 height 408
click at [222, 324] on icon "23470" at bounding box center [210, 308] width 98 height 98
click at [488, 247] on input "a. 23470" at bounding box center [488, 243] width 1 height 7
radio input "true"
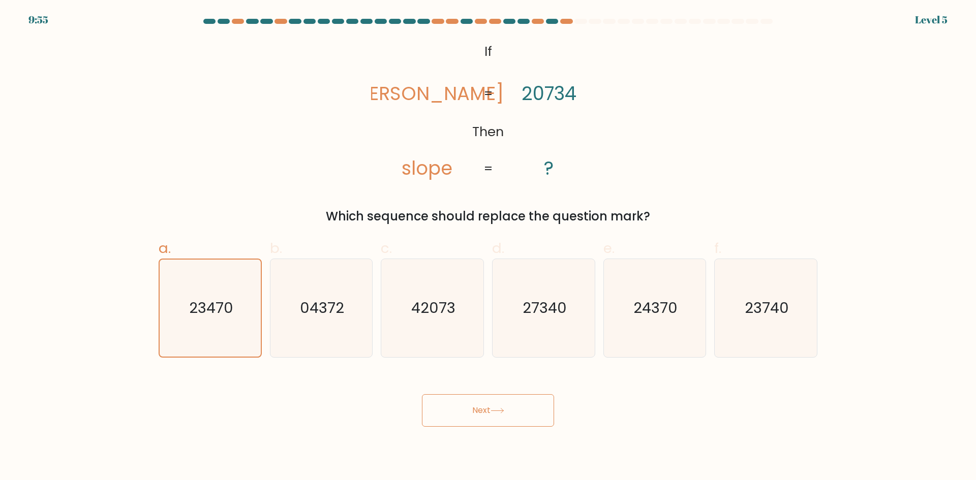
click at [533, 420] on button "Next" at bounding box center [488, 410] width 132 height 33
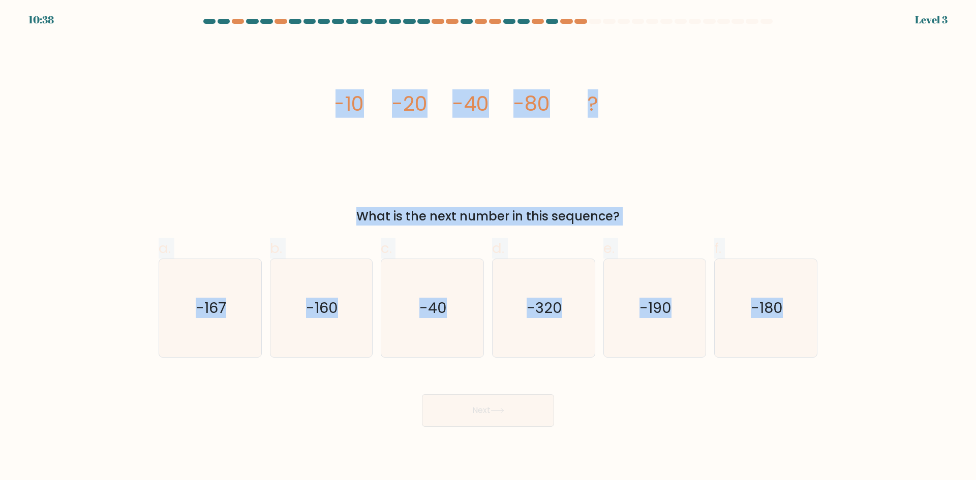
drag, startPoint x: 314, startPoint y: 89, endPoint x: 851, endPoint y: 355, distance: 599.3
click at [851, 355] on form at bounding box center [488, 223] width 976 height 408
click at [323, 297] on icon "-160" at bounding box center [321, 308] width 98 height 98
click at [488, 247] on input "b. -160" at bounding box center [488, 243] width 1 height 7
radio input "true"
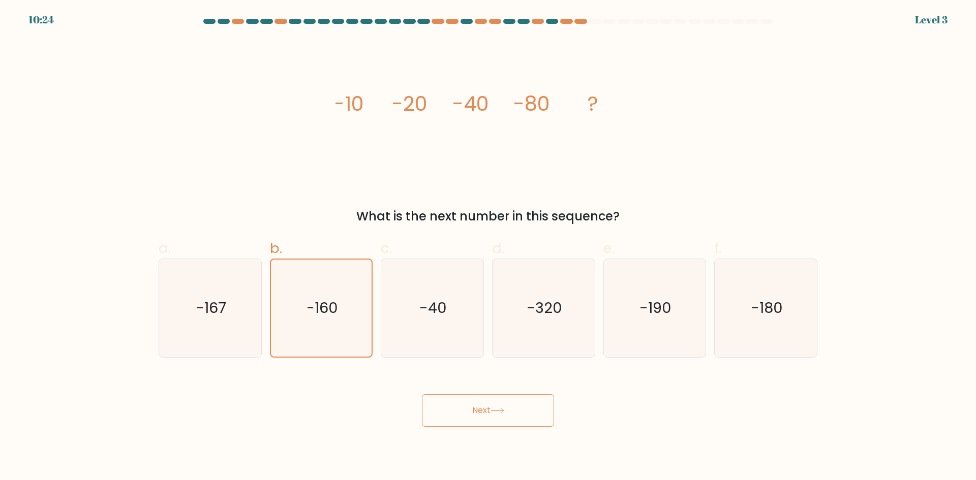
click at [500, 399] on button "Next" at bounding box center [488, 410] width 132 height 33
click at [496, 404] on button "Next" at bounding box center [488, 410] width 132 height 33
click at [474, 408] on button "Next" at bounding box center [488, 410] width 132 height 33
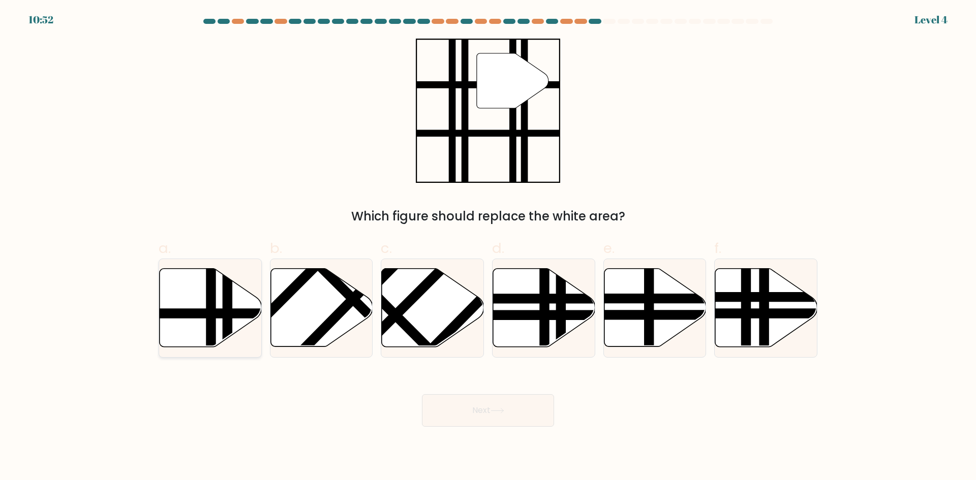
click at [203, 308] on icon at bounding box center [211, 308] width 102 height 78
click at [488, 247] on input "a." at bounding box center [488, 243] width 1 height 7
radio input "true"
click at [494, 416] on button "Next" at bounding box center [488, 410] width 132 height 33
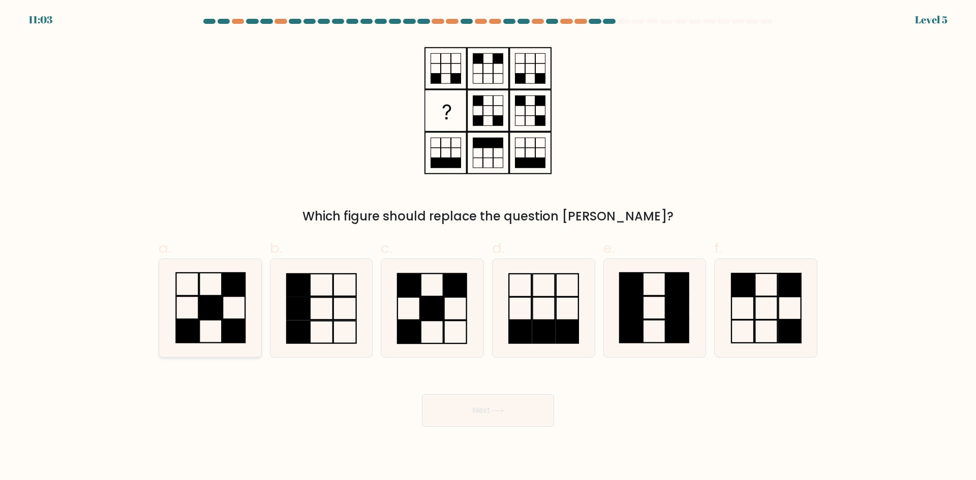
click at [241, 340] on rect at bounding box center [234, 331] width 22 height 23
click at [488, 247] on input "a." at bounding box center [488, 243] width 1 height 7
radio input "true"
click at [508, 403] on button "Next" at bounding box center [488, 410] width 132 height 33
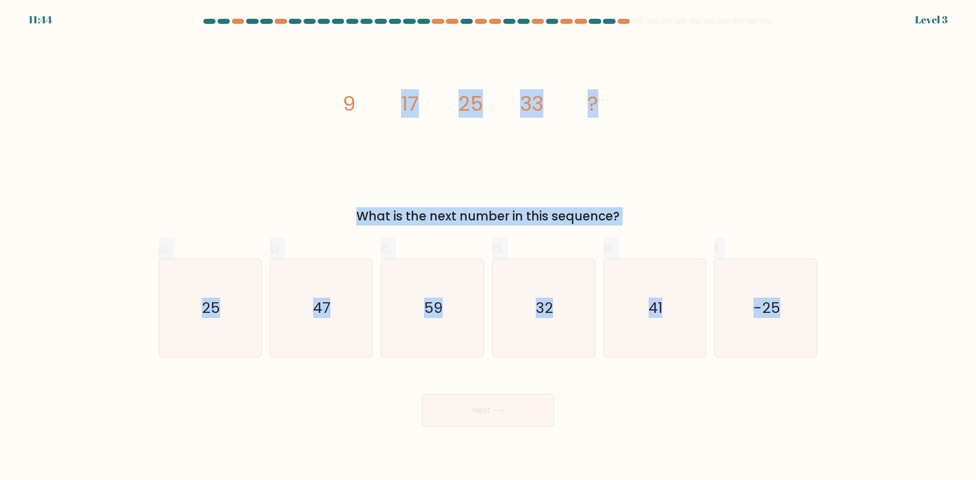
drag, startPoint x: 294, startPoint y: 64, endPoint x: 865, endPoint y: 367, distance: 646.3
click at [865, 367] on form at bounding box center [488, 223] width 976 height 408
click at [775, 147] on div "image/svg+xml 9 17 25 33 ? What is the next number in this sequence?" at bounding box center [488, 132] width 671 height 187
drag, startPoint x: 250, startPoint y: 97, endPoint x: 790, endPoint y: 366, distance: 602.9
click at [790, 366] on form at bounding box center [488, 223] width 976 height 408
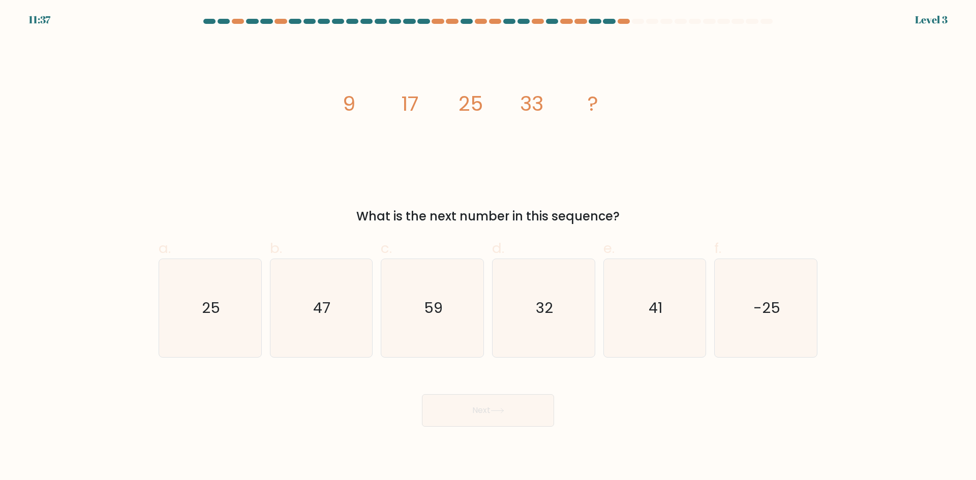
click at [321, 95] on div "image/svg+xml 9 17 25 33 ? What is the next number in this sequence?" at bounding box center [488, 132] width 671 height 187
drag, startPoint x: 317, startPoint y: 89, endPoint x: 537, endPoint y: 145, distance: 227.6
click at [630, 194] on div "image/svg+xml 9 17 25 33 ? What is the next number in this sequence?" at bounding box center [488, 132] width 671 height 187
click at [350, 80] on icon "image/svg+xml 9 17 25 33 ?" at bounding box center [488, 111] width 305 height 144
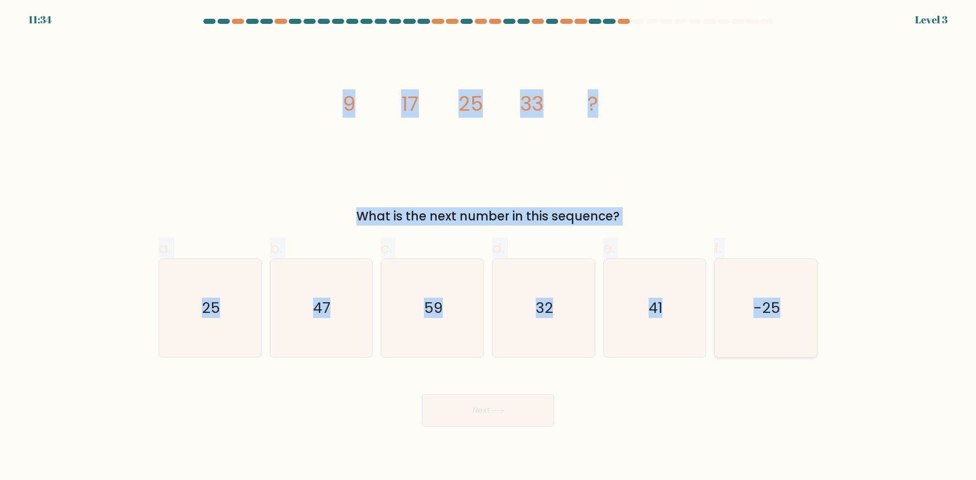
drag, startPoint x: 328, startPoint y: 86, endPoint x: 800, endPoint y: 338, distance: 534.9
click at [801, 336] on form at bounding box center [488, 223] width 976 height 408
click at [650, 317] on text "41" at bounding box center [656, 308] width 14 height 20
click at [489, 247] on input "e. 41" at bounding box center [488, 243] width 1 height 7
radio input "true"
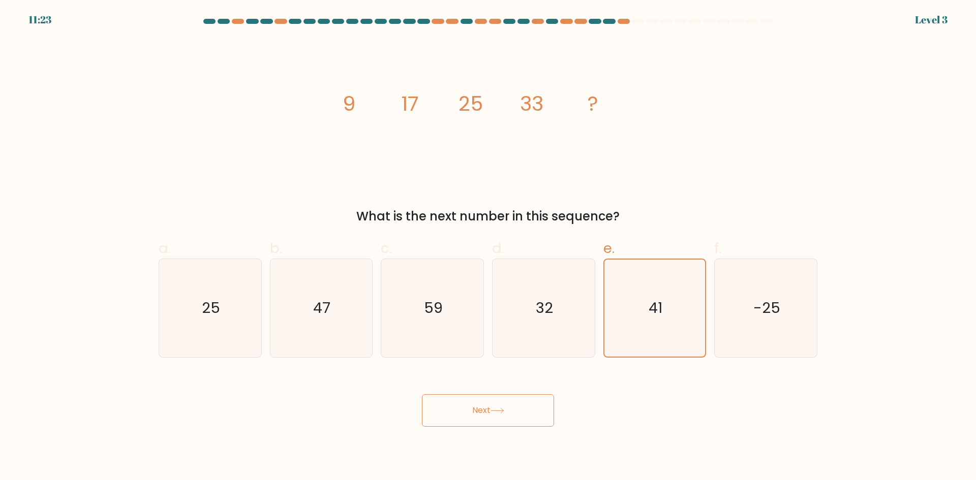
click at [508, 415] on button "Next" at bounding box center [488, 410] width 132 height 33
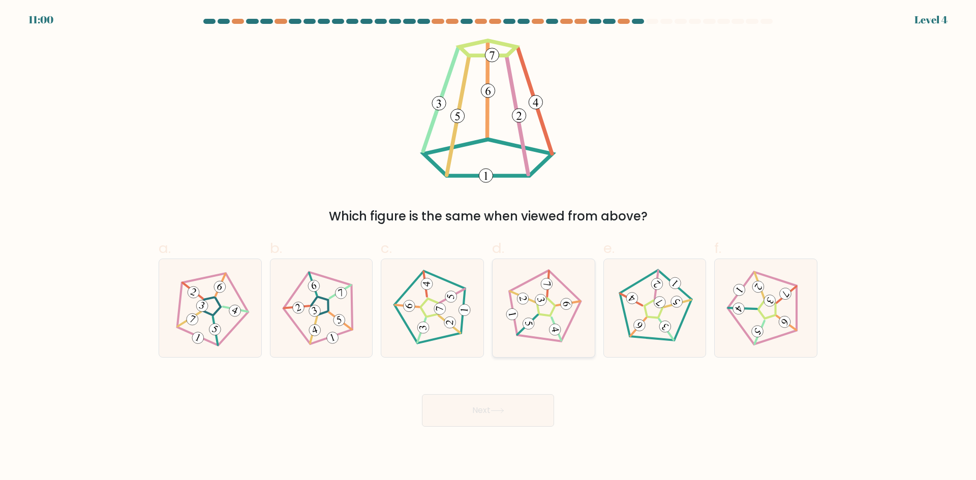
click at [531, 302] on icon at bounding box center [543, 308] width 78 height 78
click at [489, 247] on input "d." at bounding box center [488, 243] width 1 height 7
radio input "true"
drag, startPoint x: 427, startPoint y: 310, endPoint x: 434, endPoint y: 310, distance: 7.1
click at [428, 309] on icon at bounding box center [432, 308] width 78 height 78
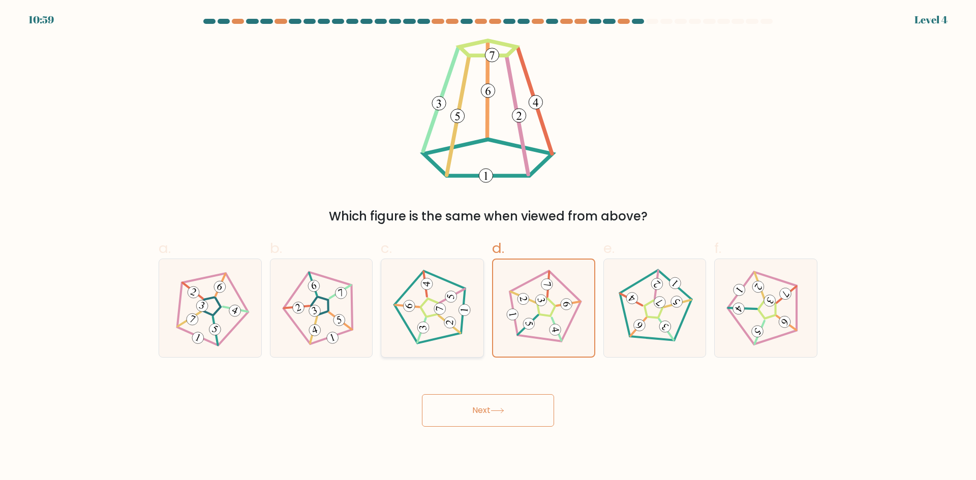
click at [488, 247] on input "c." at bounding box center [488, 243] width 1 height 7
radio input "true"
click at [505, 414] on button "Next" at bounding box center [488, 410] width 132 height 33
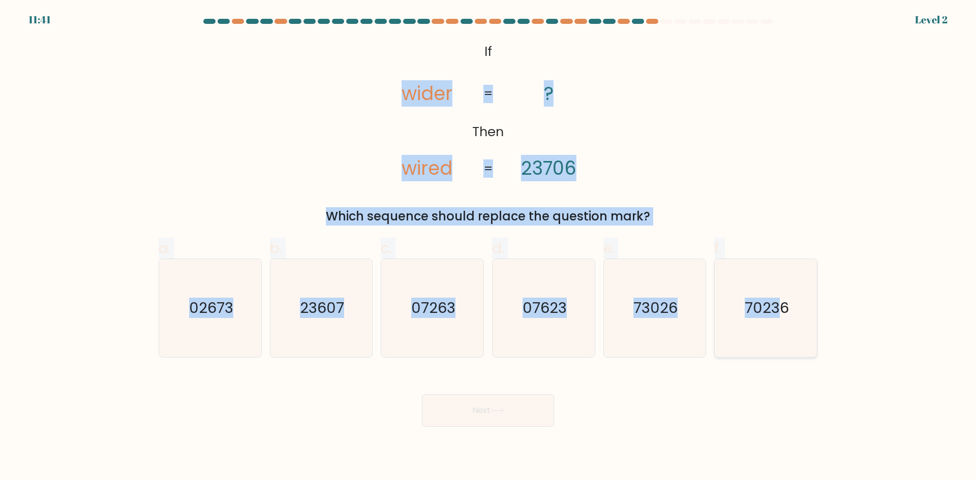
drag, startPoint x: 382, startPoint y: 45, endPoint x: 780, endPoint y: 337, distance: 493.1
click at [780, 337] on form "If ?" at bounding box center [488, 223] width 976 height 408
click at [303, 330] on icon "23607" at bounding box center [321, 308] width 98 height 98
click at [488, 247] on input "b. 23607" at bounding box center [488, 243] width 1 height 7
radio input "true"
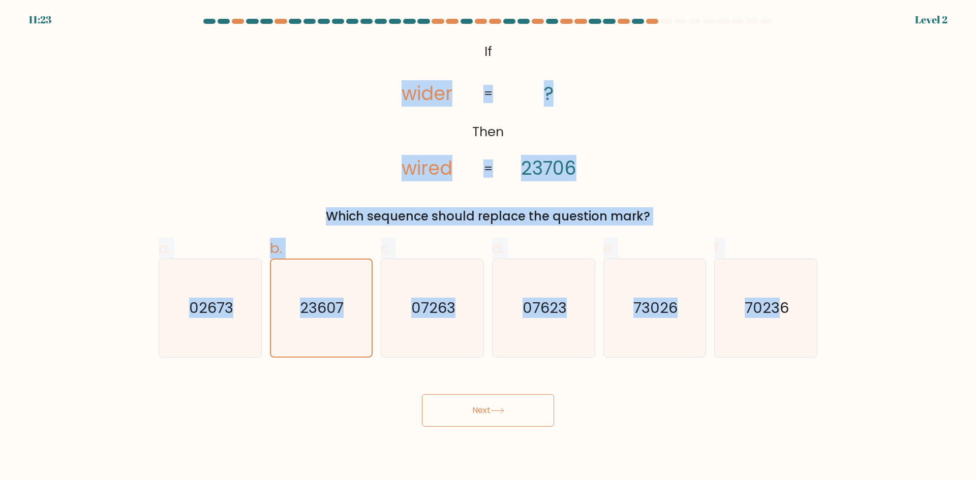
click at [474, 424] on button "Next" at bounding box center [488, 410] width 132 height 33
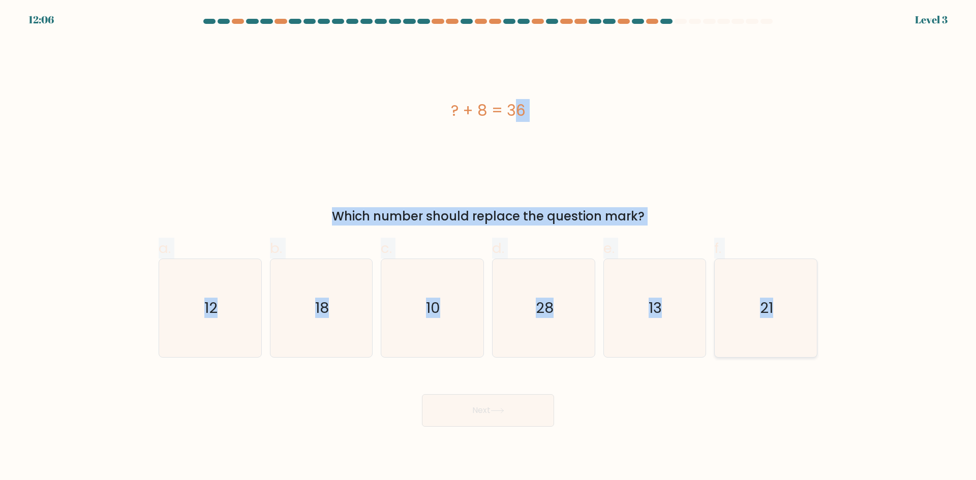
drag, startPoint x: 439, startPoint y: 105, endPoint x: 814, endPoint y: 335, distance: 440.4
click at [814, 336] on form "a." at bounding box center [488, 223] width 976 height 408
click at [537, 311] on text "28" at bounding box center [545, 308] width 18 height 20
click at [489, 247] on input "d. 28" at bounding box center [488, 243] width 1 height 7
radio input "true"
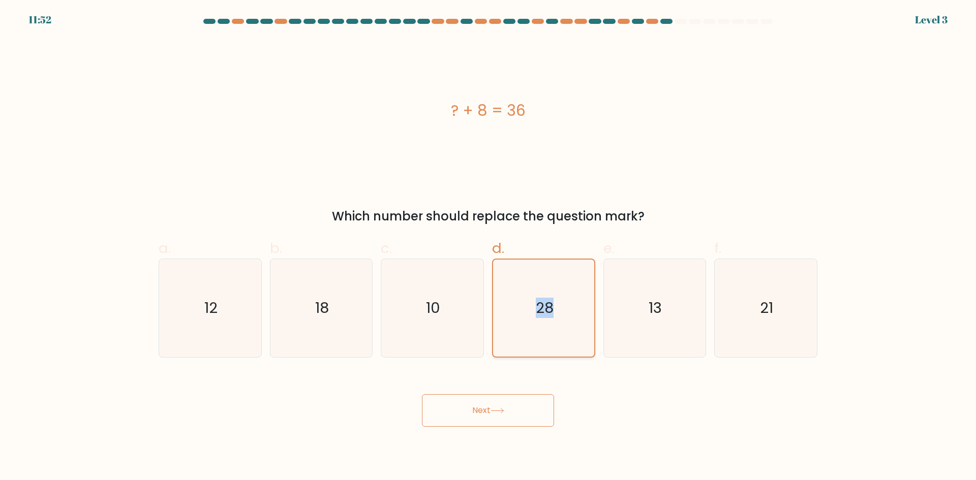
click at [537, 311] on text "28" at bounding box center [545, 308] width 18 height 20
click at [489, 247] on input "d. 28" at bounding box center [488, 243] width 1 height 7
click at [509, 412] on button "Next" at bounding box center [488, 410] width 132 height 33
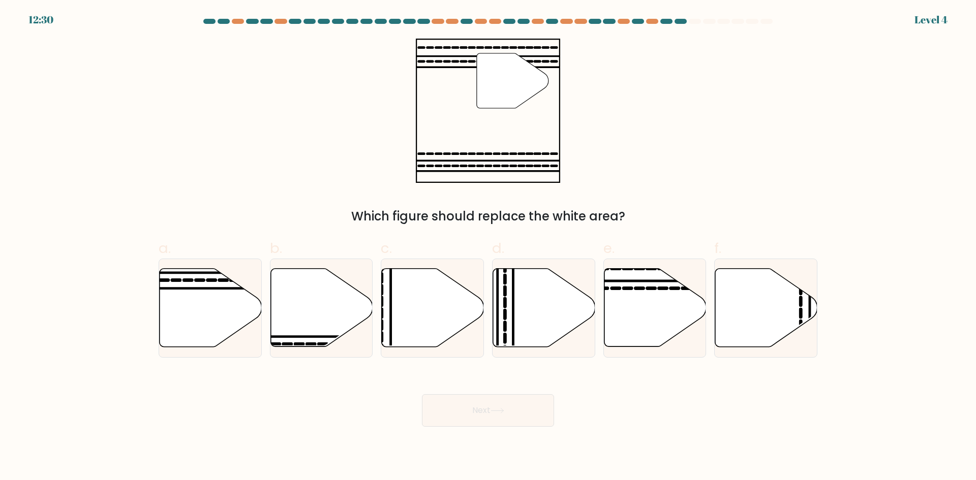
drag, startPoint x: 174, startPoint y: 306, endPoint x: 306, endPoint y: 375, distance: 148.3
click at [176, 306] on icon at bounding box center [211, 308] width 102 height 78
click at [488, 247] on input "a." at bounding box center [488, 243] width 1 height 7
radio input "true"
click at [501, 426] on button "Next" at bounding box center [488, 410] width 132 height 33
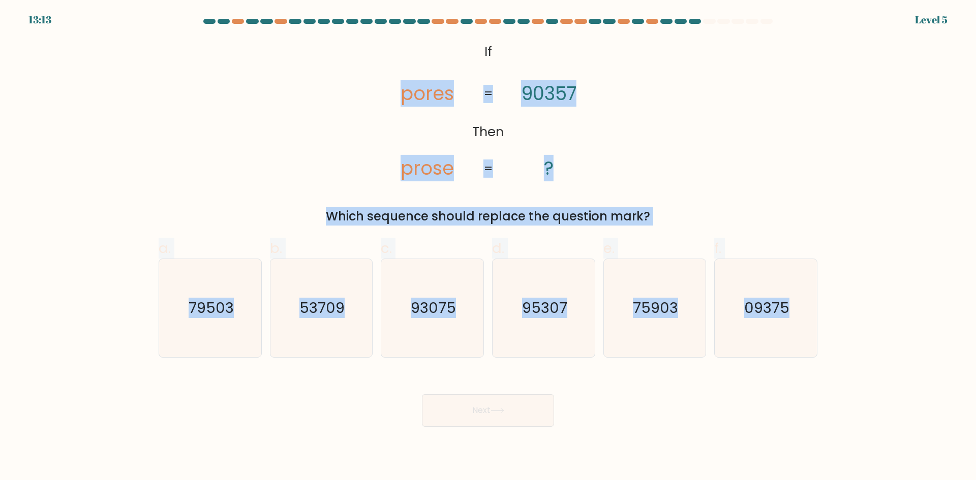
drag, startPoint x: 347, startPoint y: 43, endPoint x: 877, endPoint y: 312, distance: 594.5
click at [877, 312] on form "If ?" at bounding box center [488, 223] width 976 height 408
click at [435, 332] on icon "93075" at bounding box center [432, 308] width 98 height 98
click at [488, 247] on input "c. 93075" at bounding box center [488, 243] width 1 height 7
radio input "true"
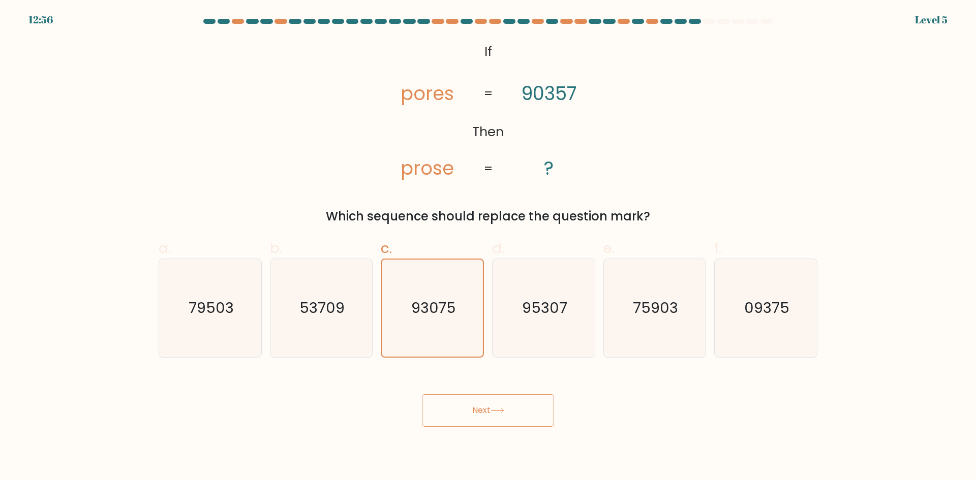
click at [495, 406] on button "Next" at bounding box center [488, 410] width 132 height 33
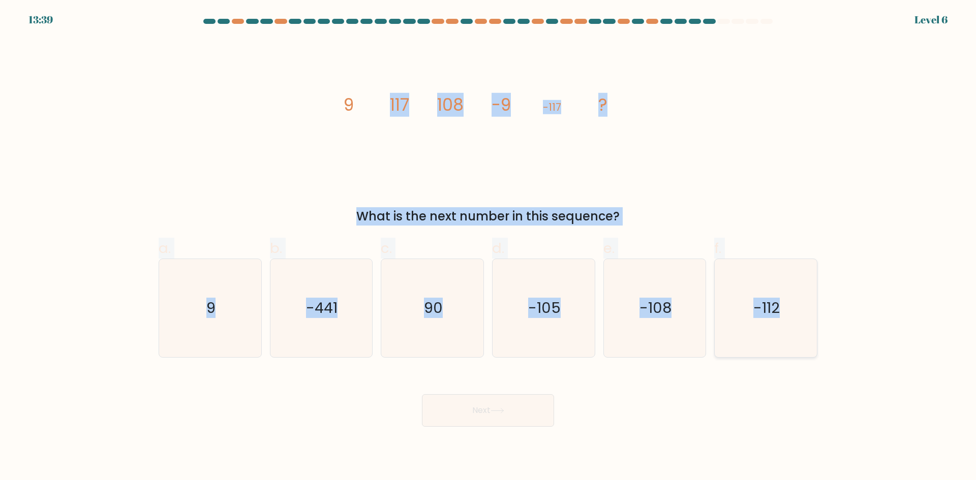
drag, startPoint x: 309, startPoint y: 54, endPoint x: 805, endPoint y: 315, distance: 560.3
click at [805, 315] on form at bounding box center [488, 223] width 976 height 408
click at [650, 316] on text "-108" at bounding box center [656, 308] width 32 height 20
click at [489, 247] on input "e. -108" at bounding box center [488, 243] width 1 height 7
radio input "true"
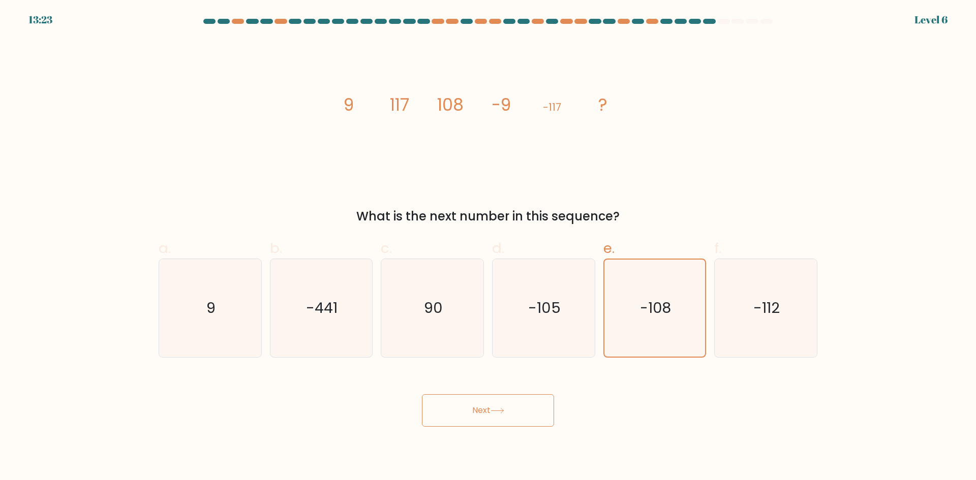
click at [507, 422] on button "Next" at bounding box center [488, 410] width 132 height 33
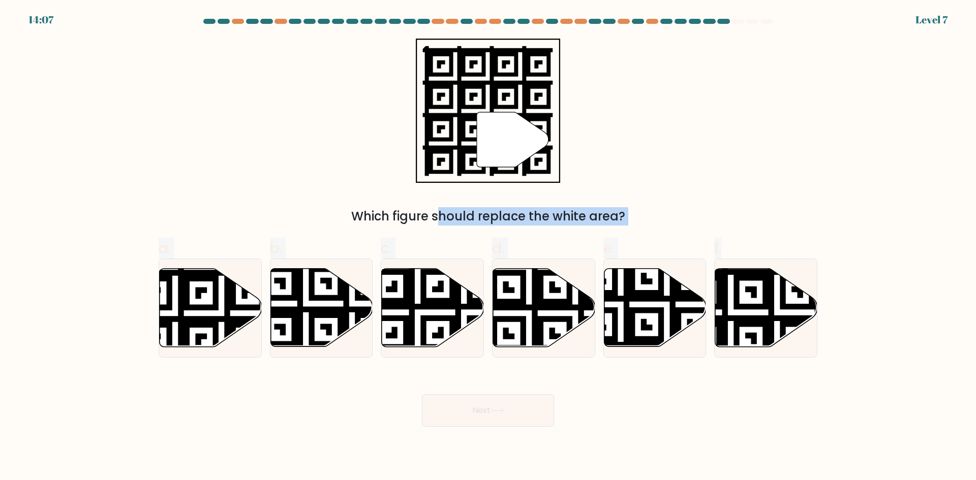
drag, startPoint x: 217, startPoint y: 38, endPoint x: 886, endPoint y: 347, distance: 737.2
click at [886, 348] on form "a." at bounding box center [488, 223] width 976 height 408
drag, startPoint x: 909, startPoint y: 299, endPoint x: 950, endPoint y: 283, distance: 44.1
click at [916, 289] on form "a." at bounding box center [488, 223] width 976 height 408
click at [696, 289] on icon at bounding box center [655, 308] width 102 height 80
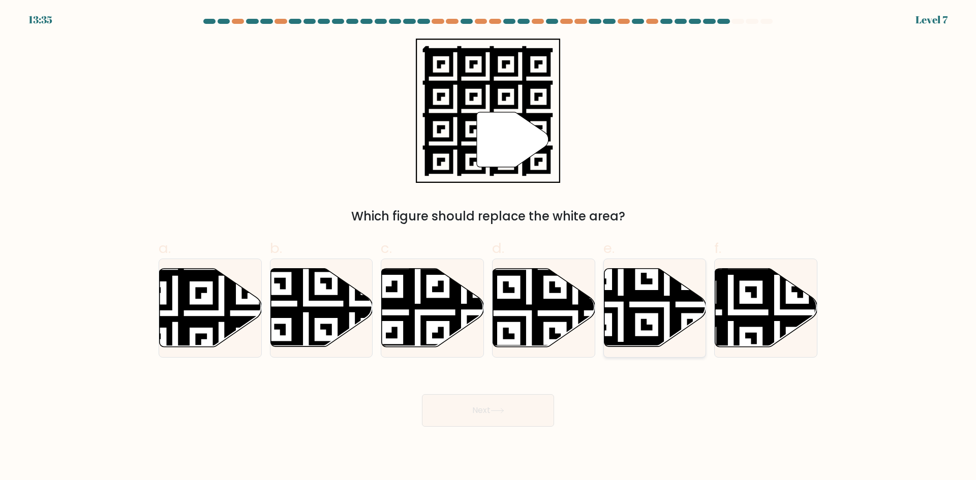
click at [489, 247] on input "e." at bounding box center [488, 243] width 1 height 7
radio input "true"
click at [500, 421] on button "Next" at bounding box center [488, 410] width 132 height 33
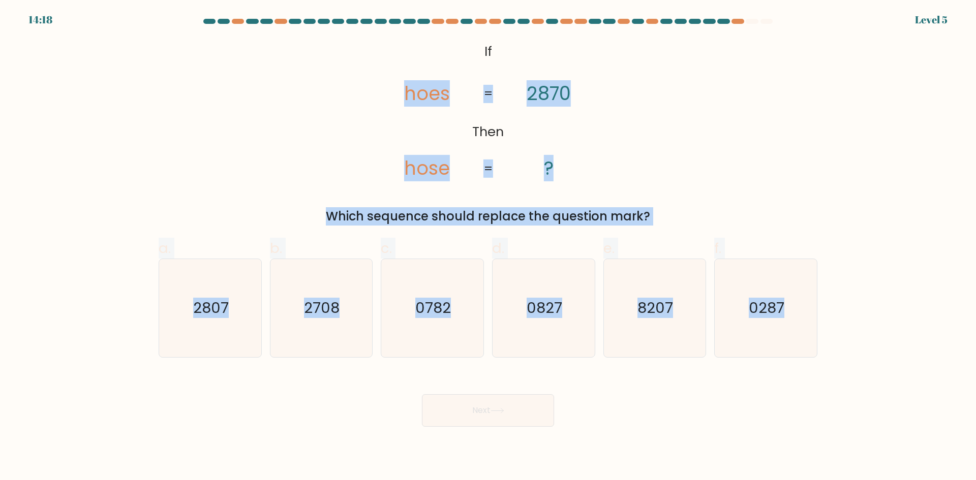
drag, startPoint x: 290, startPoint y: 47, endPoint x: 830, endPoint y: 360, distance: 624.1
click at [830, 361] on form "If ?" at bounding box center [488, 223] width 976 height 408
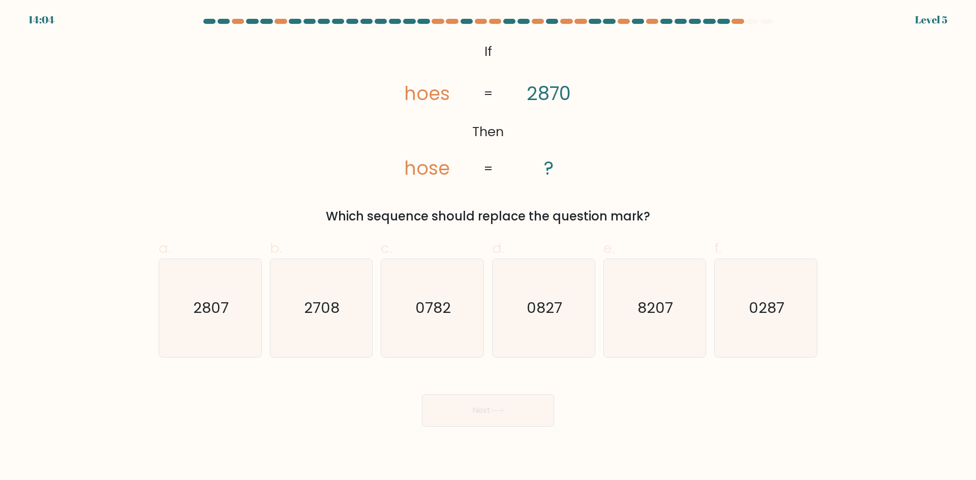
drag, startPoint x: 746, startPoint y: 436, endPoint x: 560, endPoint y: 372, distance: 196.6
click at [741, 428] on body "14:04 Level 5 ?" at bounding box center [488, 240] width 976 height 480
click at [327, 324] on icon "2708" at bounding box center [321, 308] width 98 height 98
click at [488, 247] on input "b. 2708" at bounding box center [488, 243] width 1 height 7
radio input "true"
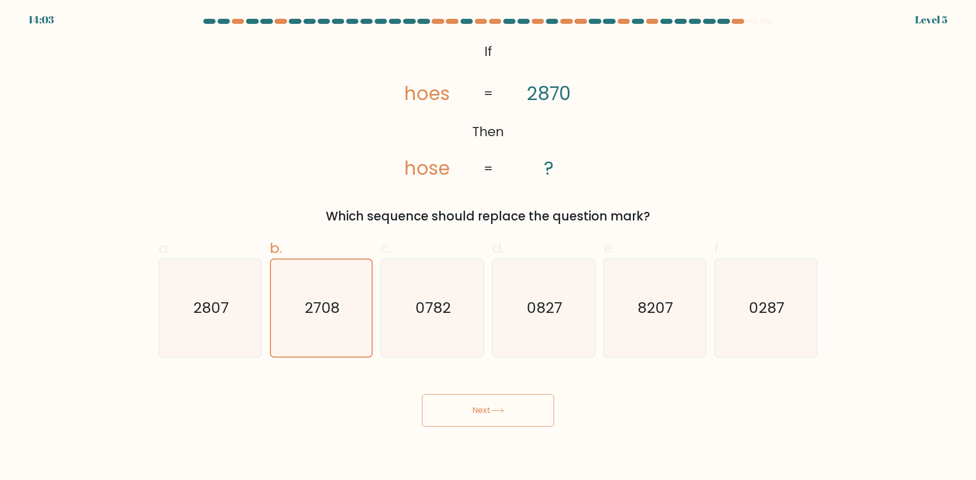
click at [481, 411] on button "Next" at bounding box center [488, 410] width 132 height 33
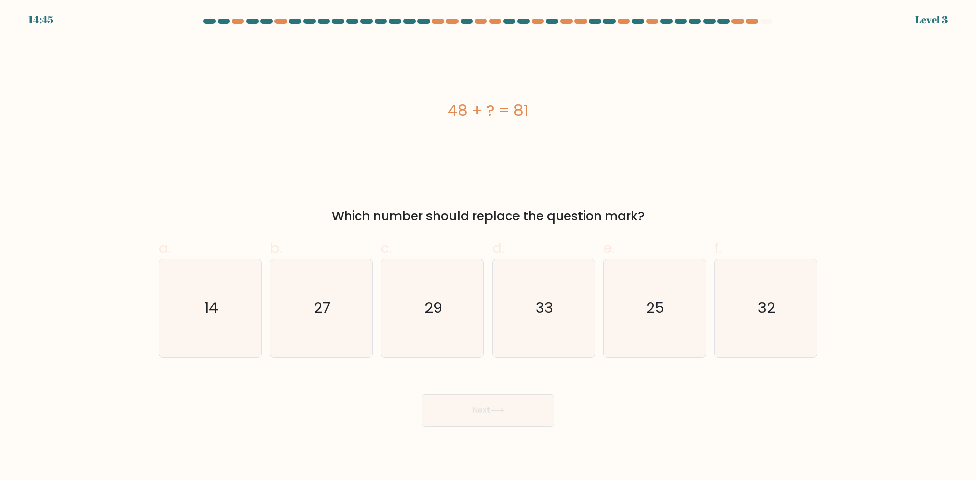
drag, startPoint x: 345, startPoint y: 77, endPoint x: 700, endPoint y: 184, distance: 370.7
click at [700, 189] on div "48 + ? = 81 Which number should replace the question mark?" at bounding box center [488, 132] width 671 height 187
click at [866, 203] on form "a." at bounding box center [488, 223] width 976 height 408
click at [350, 108] on div "48 + ? = 81" at bounding box center [488, 110] width 659 height 23
click at [482, 81] on div "48 + ? = 81" at bounding box center [488, 111] width 659 height 144
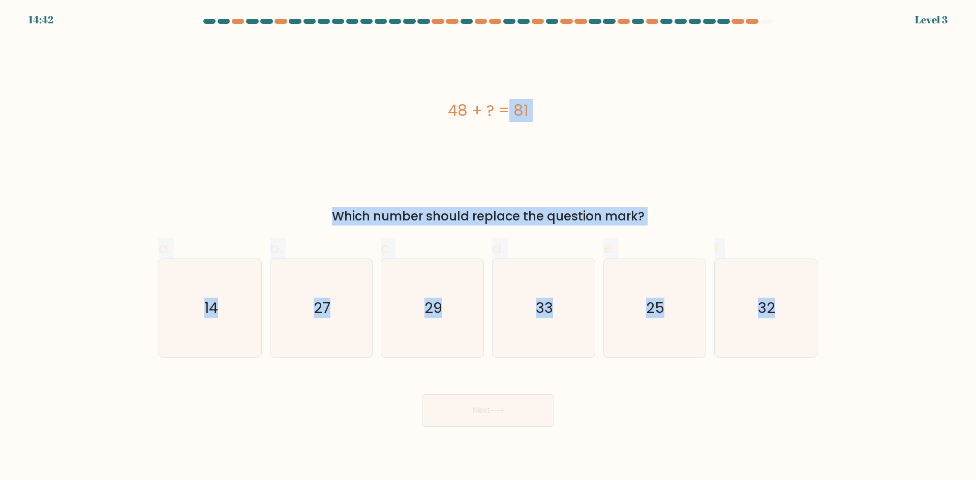
drag, startPoint x: 347, startPoint y: 83, endPoint x: 843, endPoint y: 361, distance: 569.5
click at [843, 361] on form "a." at bounding box center [488, 223] width 976 height 408
click at [527, 324] on icon "33" at bounding box center [544, 308] width 98 height 98
click at [489, 247] on input "d. 33" at bounding box center [488, 243] width 1 height 7
radio input "true"
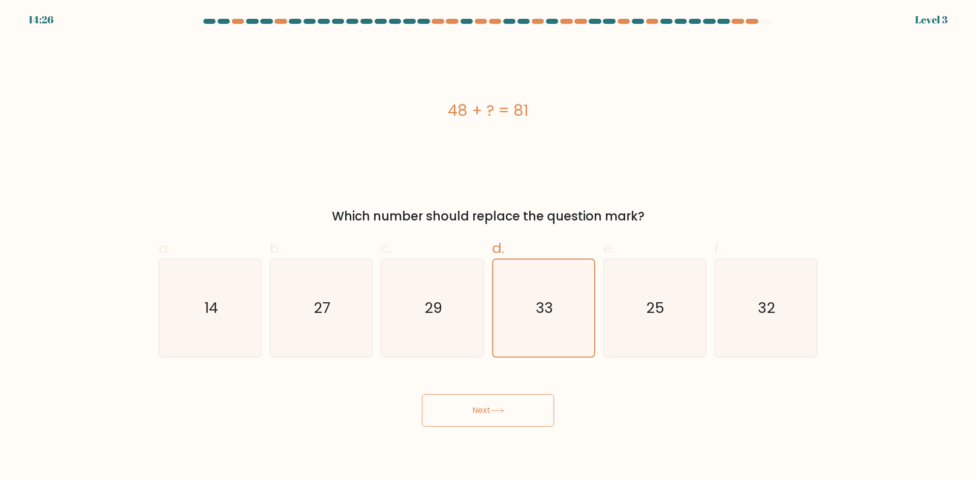
click at [497, 411] on icon at bounding box center [498, 411] width 14 height 6
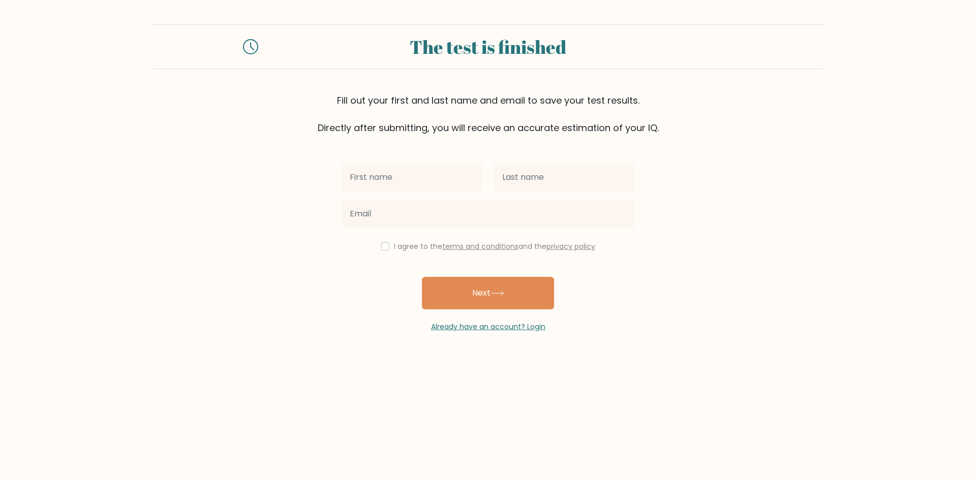
click at [402, 186] on input "text" at bounding box center [412, 177] width 140 height 28
type input "angel ron"
click at [523, 169] on input "text" at bounding box center [564, 177] width 140 height 28
type input "pandaan"
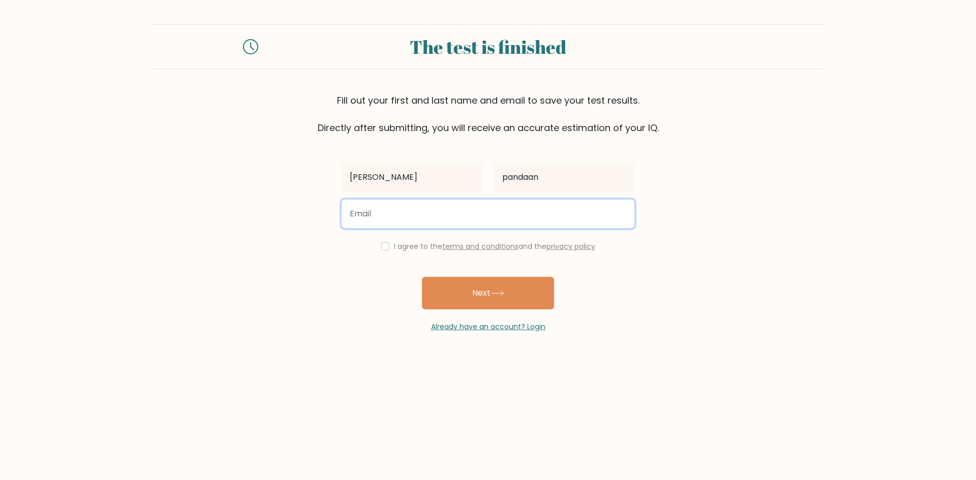
click at [405, 208] on input "email" at bounding box center [488, 214] width 293 height 28
type input "angelypandaan@gmail.com"
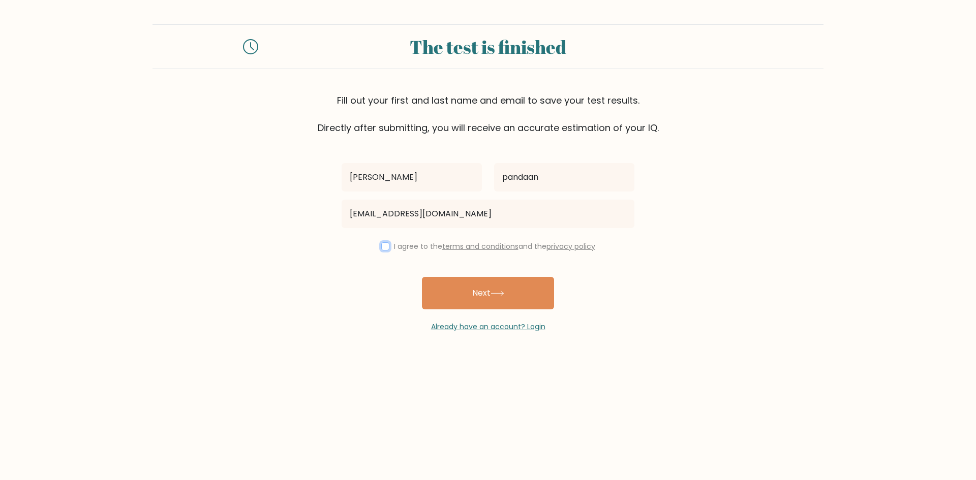
click at [384, 247] on input "checkbox" at bounding box center [385, 246] width 8 height 8
checkbox input "true"
click at [465, 293] on button "Next" at bounding box center [488, 293] width 132 height 33
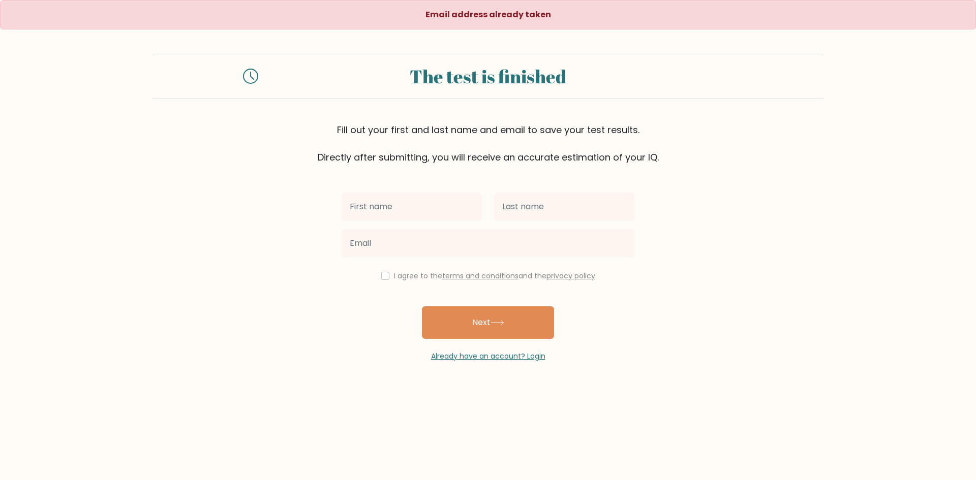
click at [384, 207] on input "text" at bounding box center [412, 207] width 140 height 28
type input "angelron.pandaan@gmail.com"
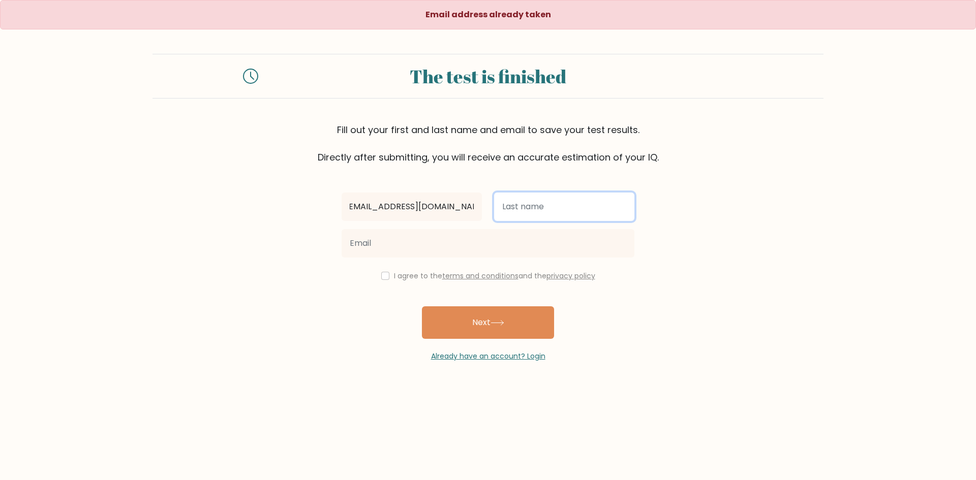
click at [520, 204] on input "text" at bounding box center [564, 207] width 140 height 28
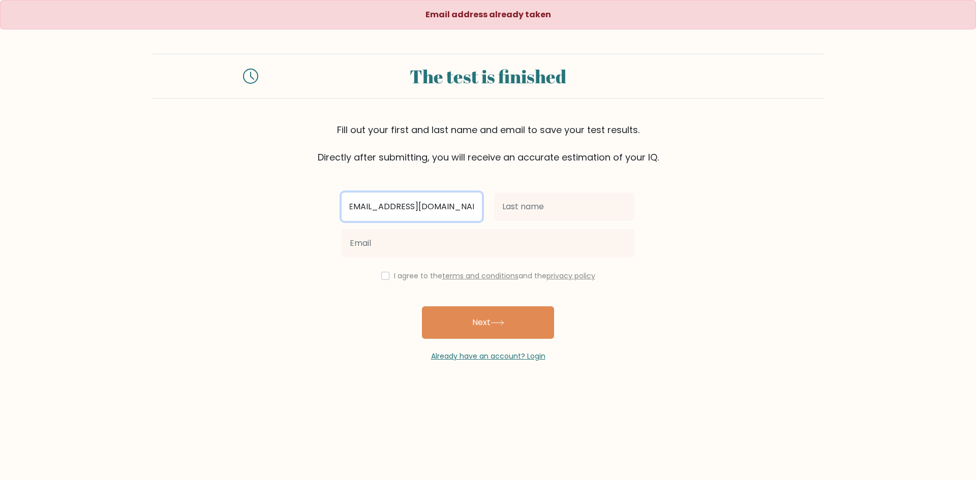
scroll to position [0, 0]
drag, startPoint x: 465, startPoint y: 206, endPoint x: 346, endPoint y: 217, distance: 119.4
click at [338, 209] on div "angelron.pandaan@gmail.com" at bounding box center [412, 207] width 153 height 37
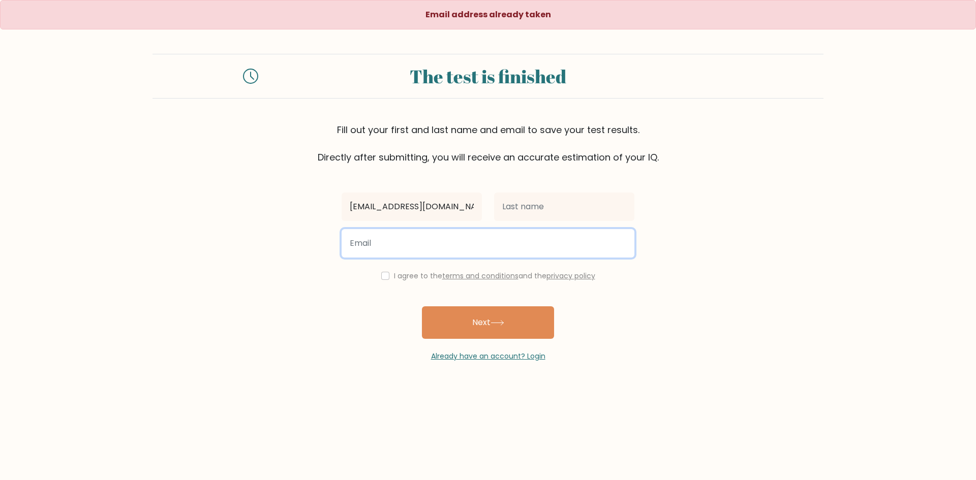
click at [440, 223] on div "angelron.pandaan@gmail.com I agree to the terms and conditions and the privacy …" at bounding box center [488, 263] width 305 height 198
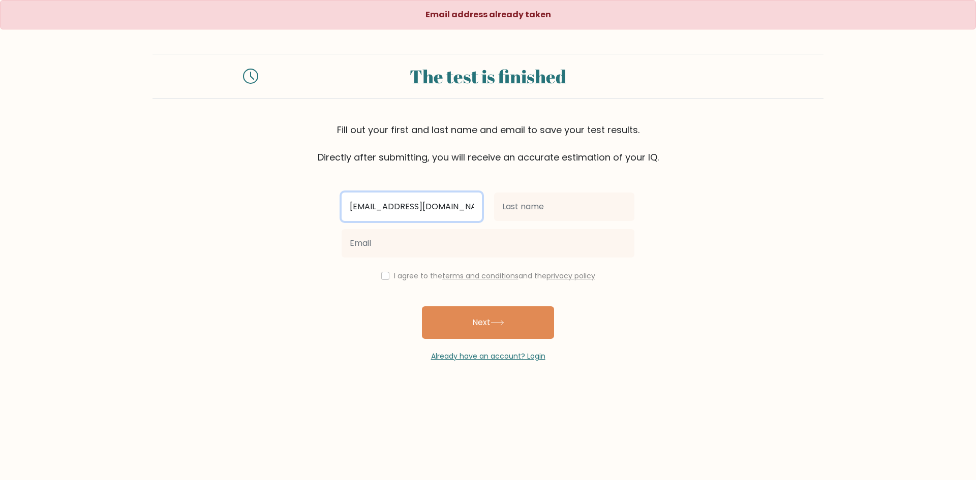
drag, startPoint x: 475, startPoint y: 206, endPoint x: 337, endPoint y: 204, distance: 138.3
click at [337, 204] on div "angelron.pandaan@gmail.com" at bounding box center [412, 207] width 153 height 37
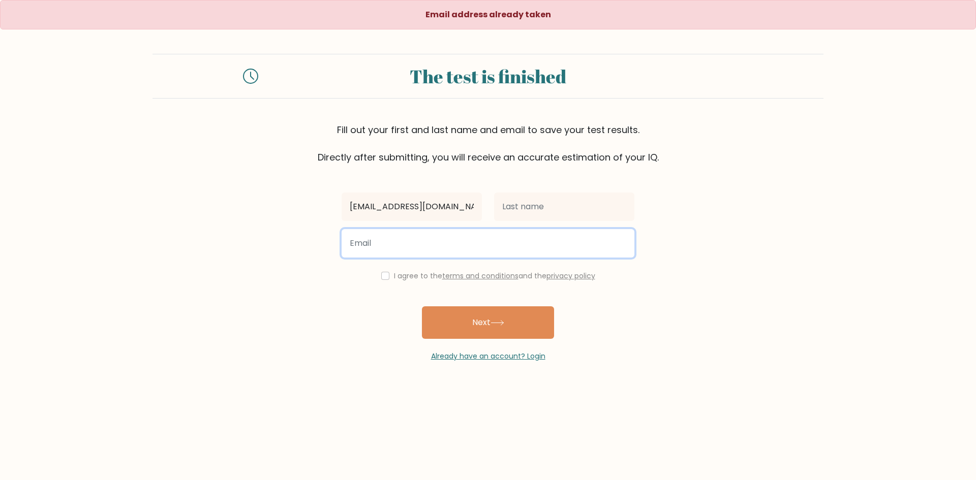
drag, startPoint x: 446, startPoint y: 245, endPoint x: 452, endPoint y: 240, distance: 7.2
click at [446, 245] on input "email" at bounding box center [488, 243] width 293 height 28
paste input "angelron.pandaan@gmail.com"
type input "angelron.pandaan@gmail.com"
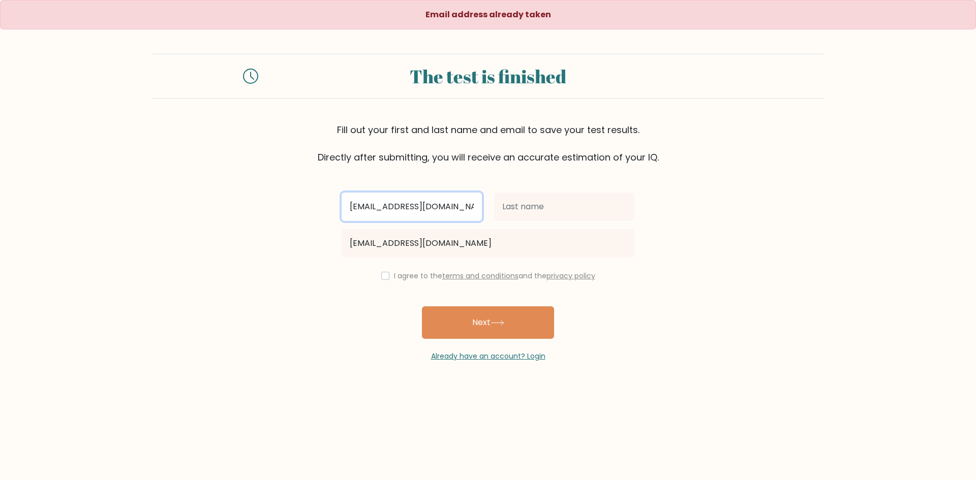
drag, startPoint x: 470, startPoint y: 205, endPoint x: 312, endPoint y: 216, distance: 158.0
click at [312, 216] on form "The test is finished Fill out your first and last name and email to save your t…" at bounding box center [488, 208] width 976 height 308
type input "m"
click at [379, 201] on input "m" at bounding box center [412, 207] width 140 height 28
type input "angel"
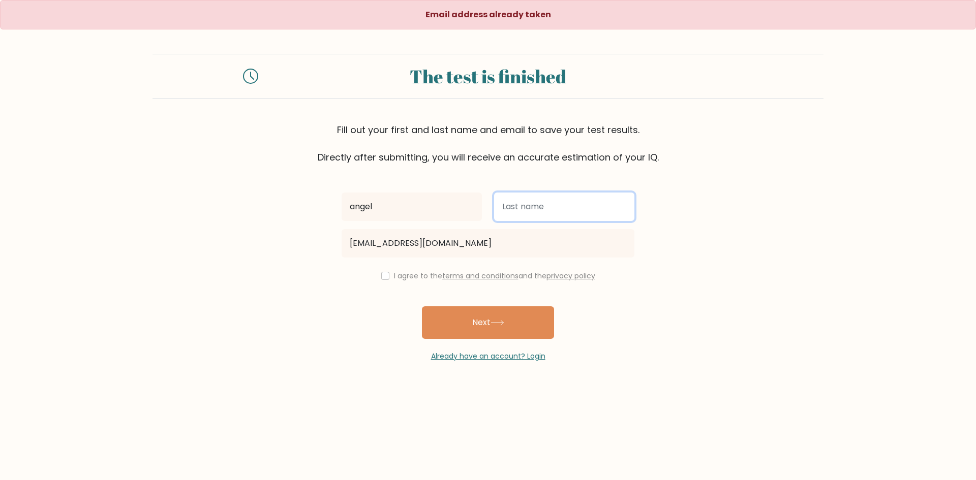
click at [566, 198] on input "text" at bounding box center [564, 207] width 140 height 28
type input "pandaan"
click at [381, 278] on input "checkbox" at bounding box center [385, 276] width 8 height 8
checkbox input "true"
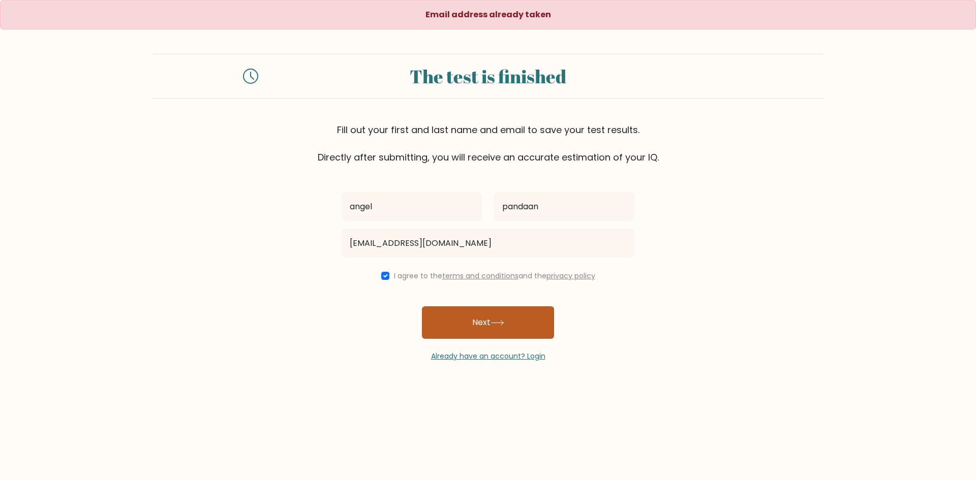
click at [462, 321] on button "Next" at bounding box center [488, 323] width 132 height 33
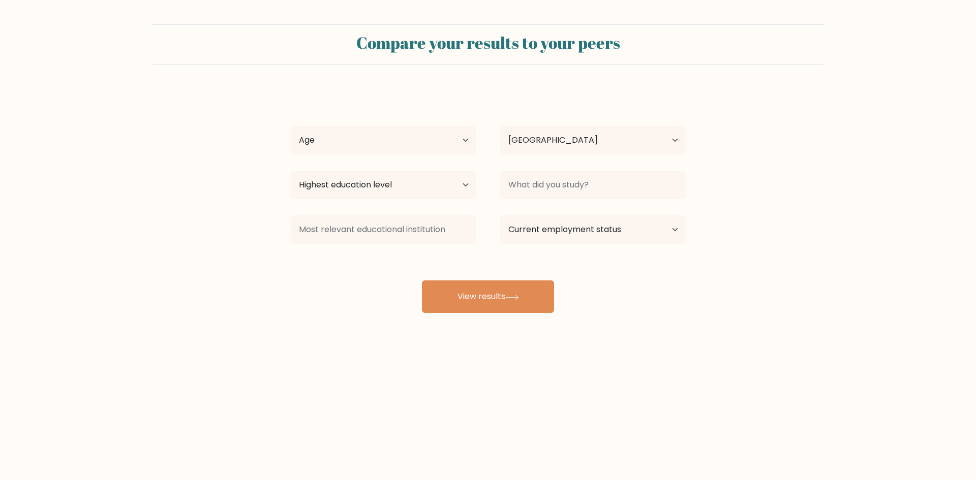
select select "PH"
click at [461, 142] on select "Age Under [DEMOGRAPHIC_DATA] [DEMOGRAPHIC_DATA] [DEMOGRAPHIC_DATA] [DEMOGRAPHIC…" at bounding box center [383, 140] width 185 height 28
select select "25_34"
click at [291, 126] on select "Age Under [DEMOGRAPHIC_DATA] [DEMOGRAPHIC_DATA] [DEMOGRAPHIC_DATA] [DEMOGRAPHIC…" at bounding box center [383, 140] width 185 height 28
click at [643, 142] on select "Country [GEOGRAPHIC_DATA] [GEOGRAPHIC_DATA] [GEOGRAPHIC_DATA] [US_STATE] [GEOGR…" at bounding box center [592, 140] width 185 height 28
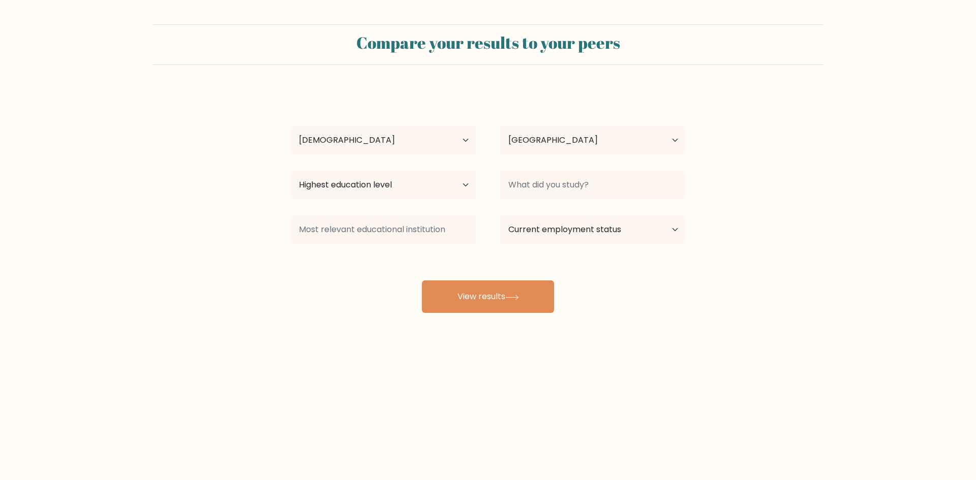
click at [824, 248] on form "Compare your results to your peers [PERSON_NAME] Age Under [DEMOGRAPHIC_DATA] […" at bounding box center [488, 168] width 976 height 289
click at [384, 187] on select "Highest education level No schooling Primary Lower Secondary Upper Secondary Oc…" at bounding box center [383, 185] width 185 height 28
select select "bachelors_degree"
click at [291, 171] on select "Highest education level No schooling Primary Lower Secondary Upper Secondary Oc…" at bounding box center [383, 185] width 185 height 28
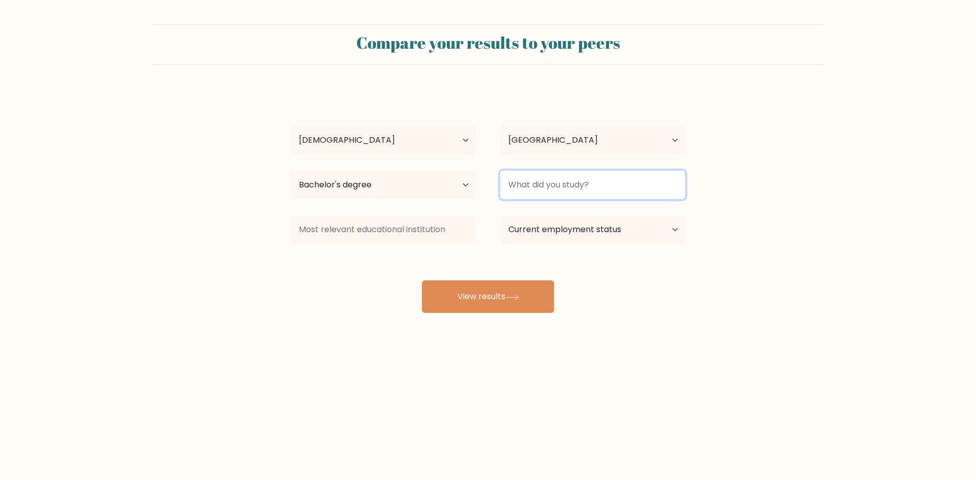
click at [599, 186] on input at bounding box center [592, 185] width 185 height 28
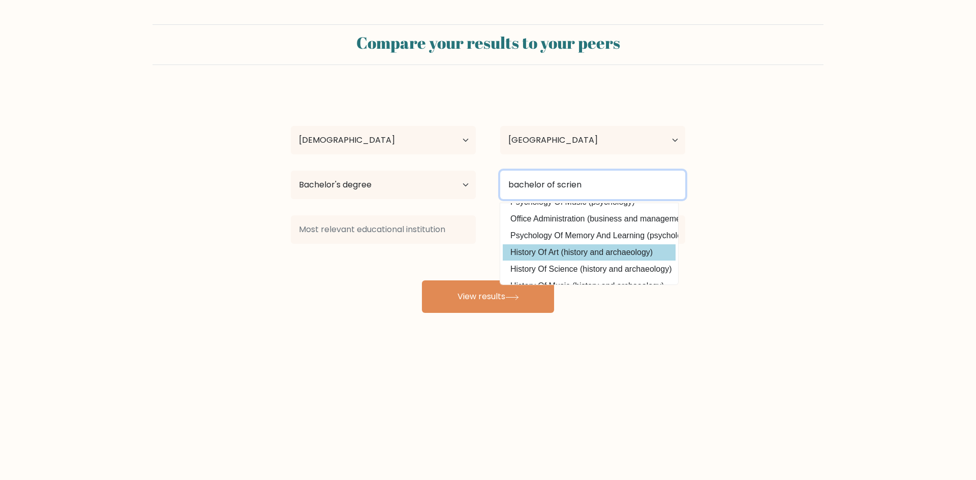
scroll to position [99, 0]
click at [600, 183] on input "bachelor of scrien" at bounding box center [592, 185] width 185 height 28
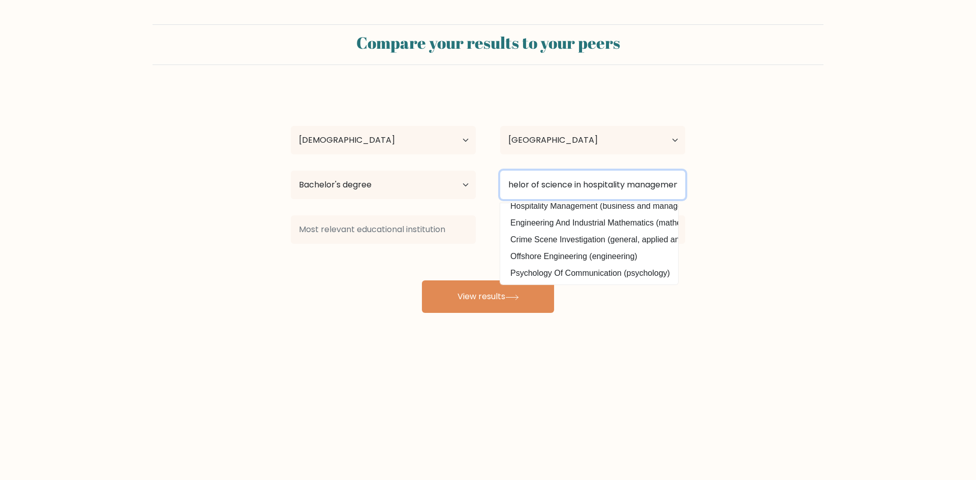
scroll to position [0, 23]
type input "bachelor of science in hospitality management"
click at [422, 281] on button "View results" at bounding box center [488, 297] width 132 height 33
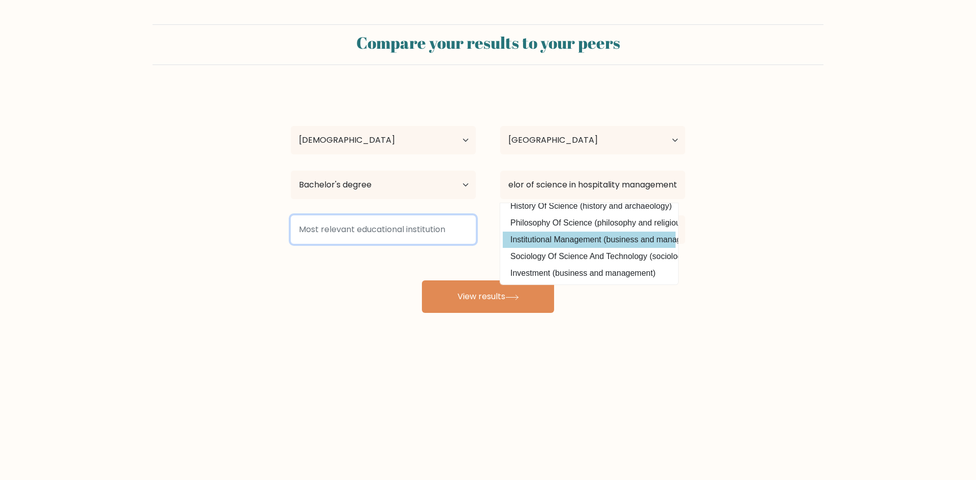
scroll to position [0, 0]
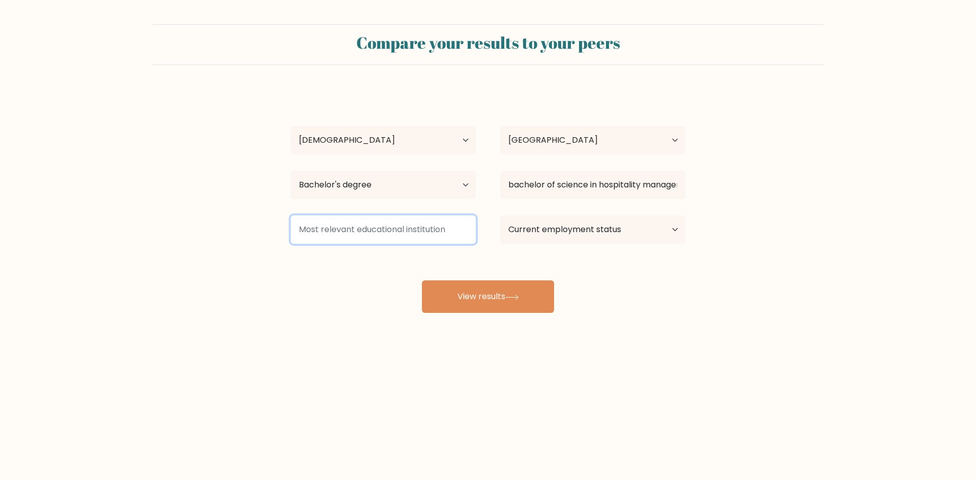
drag, startPoint x: 358, startPoint y: 236, endPoint x: 361, endPoint y: 240, distance: 5.2
click at [358, 236] on input at bounding box center [383, 230] width 185 height 28
click at [666, 230] on select "Current employment status Employed Student Retired Other / prefer not to answer" at bounding box center [592, 230] width 185 height 28
select select "other"
click at [500, 216] on select "Current employment status Employed Student Retired Other / prefer not to answer" at bounding box center [592, 230] width 185 height 28
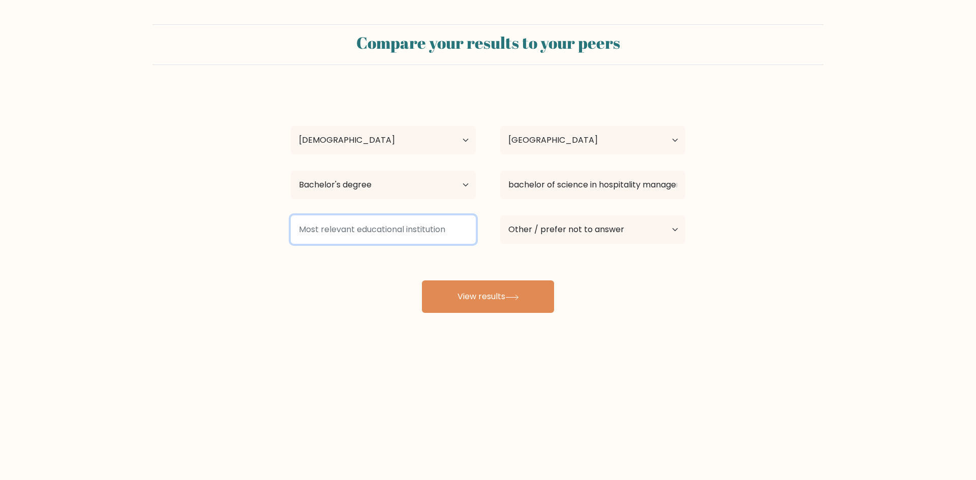
click at [399, 228] on input at bounding box center [383, 230] width 185 height 28
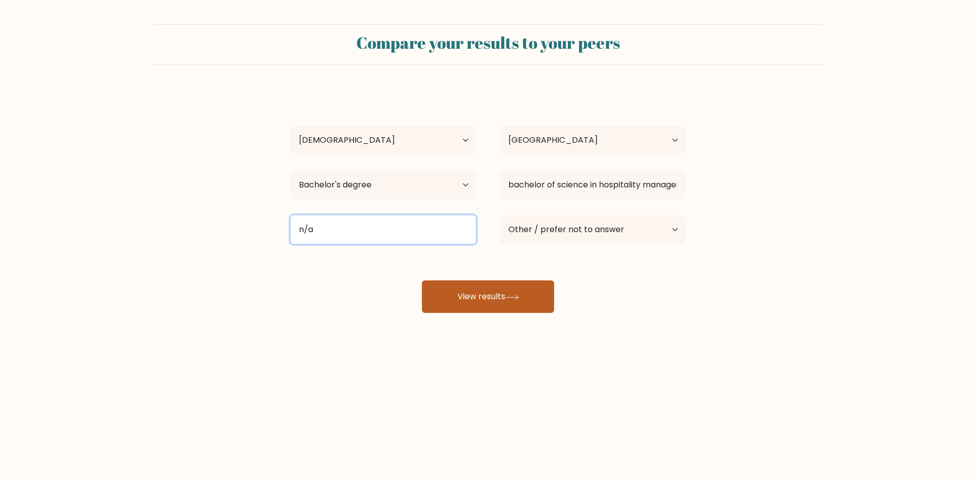
type input "n/a"
click at [487, 298] on button "View results" at bounding box center [488, 297] width 132 height 33
